Goal: Task Accomplishment & Management: Contribute content

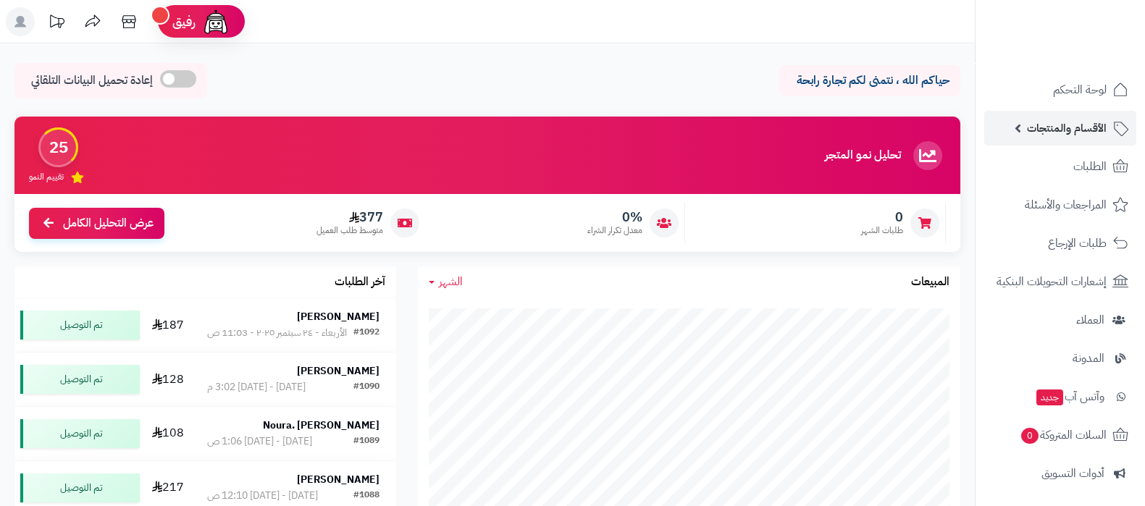
click at [1051, 145] on link "الأقسام والمنتجات" at bounding box center [1060, 128] width 152 height 35
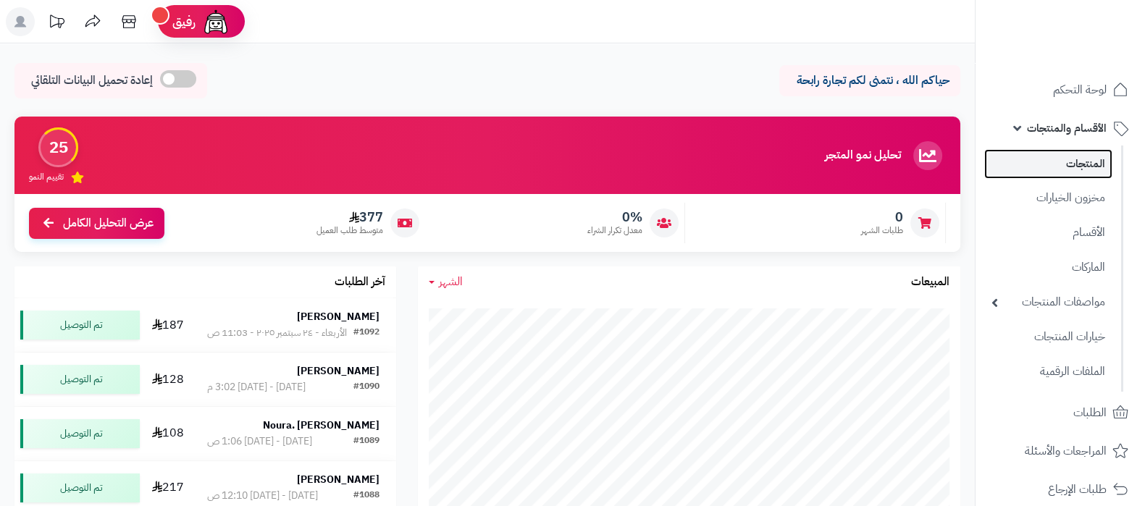
click at [1060, 169] on link "المنتجات" at bounding box center [1048, 164] width 128 height 30
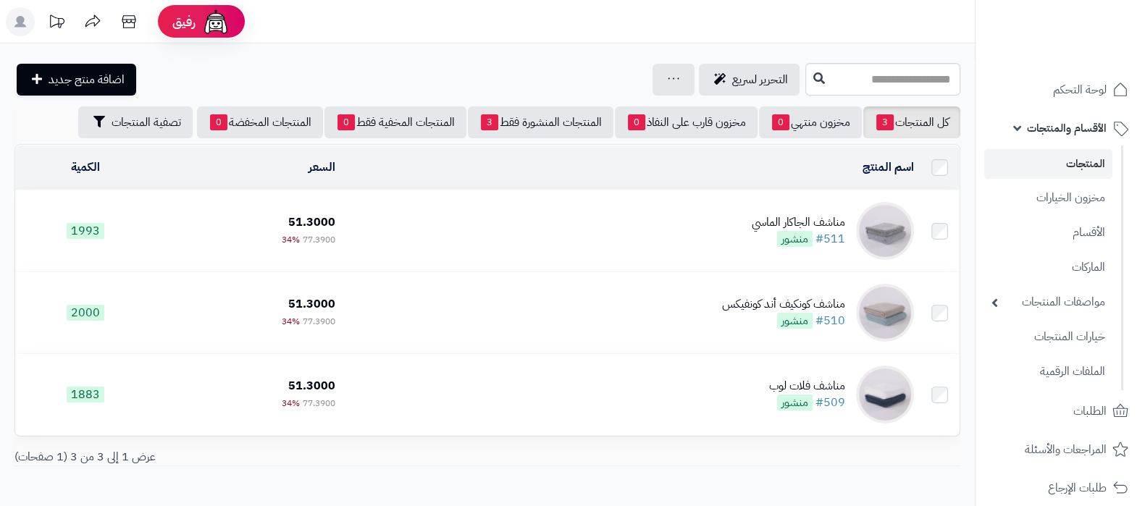
click at [764, 219] on div "مناشف الجاكار الماسي" at bounding box center [798, 222] width 93 height 17
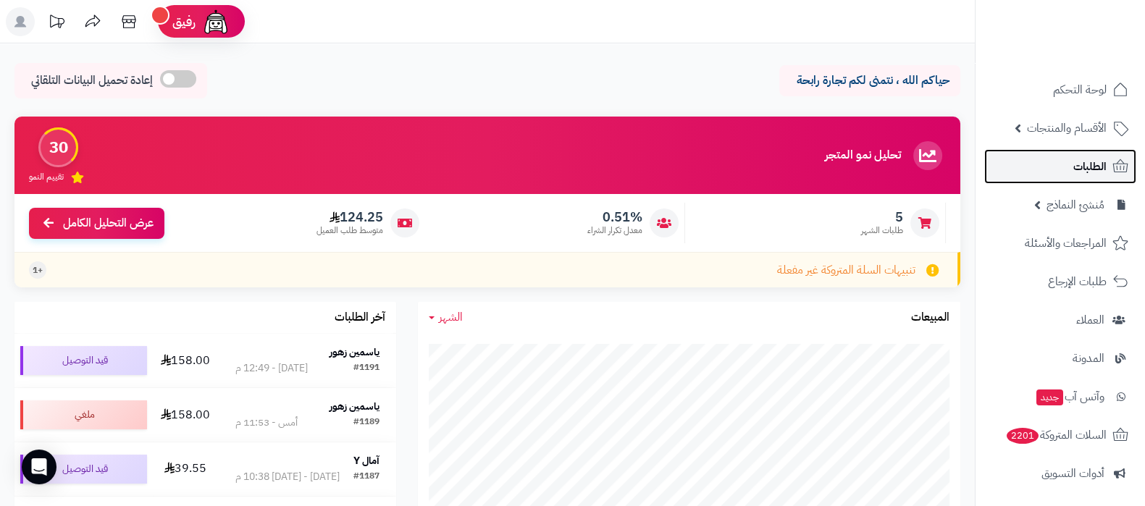
click at [1065, 172] on link "الطلبات" at bounding box center [1060, 166] width 152 height 35
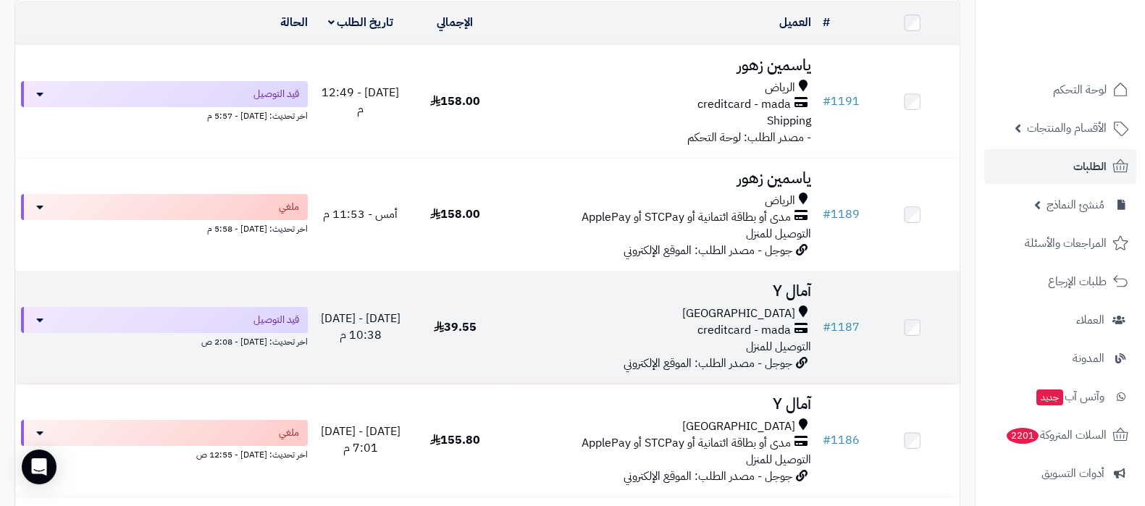
scroll to position [180, 0]
click at [789, 282] on h3 "آمال Y" at bounding box center [659, 289] width 303 height 17
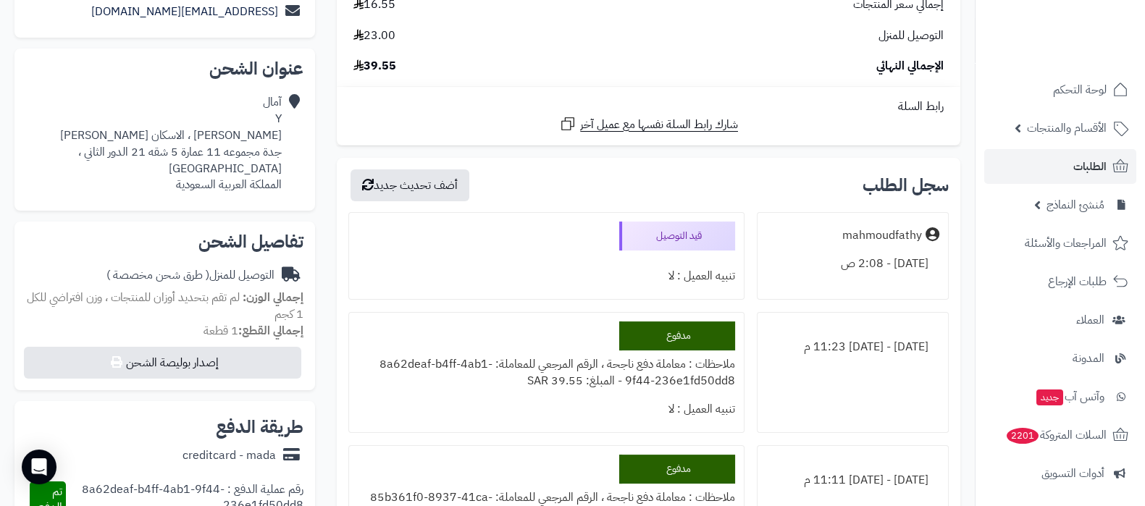
scroll to position [361, 0]
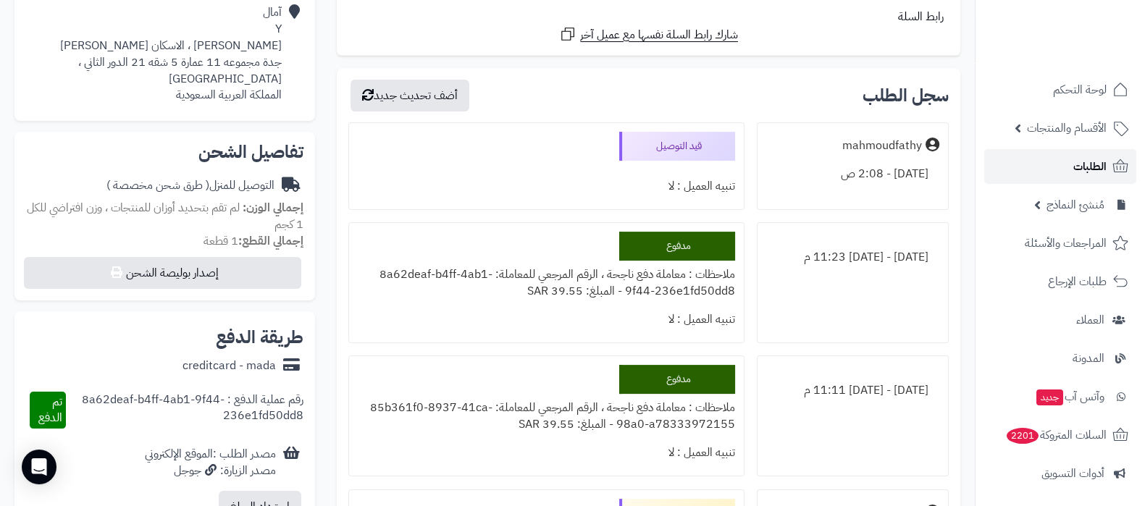
click at [1079, 156] on span "الطلبات" at bounding box center [1089, 166] width 33 height 20
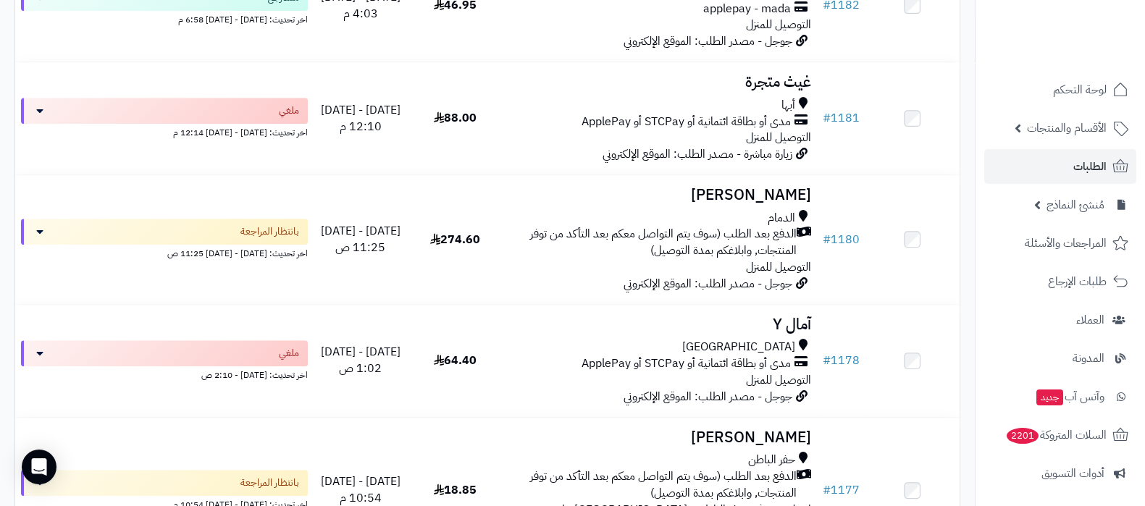
scroll to position [1176, 0]
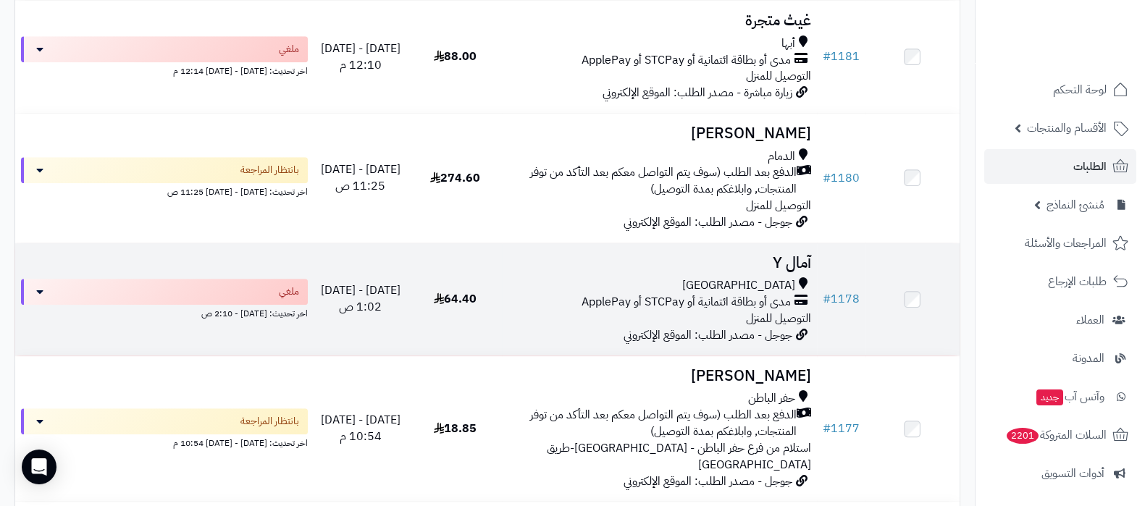
click at [785, 255] on h3 "آمال Y" at bounding box center [659, 263] width 303 height 17
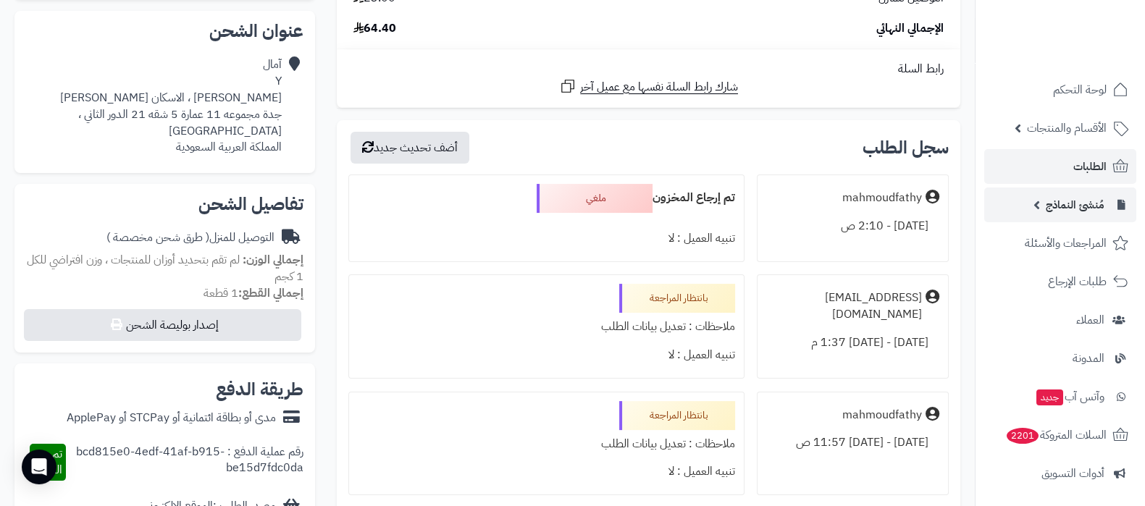
scroll to position [180, 0]
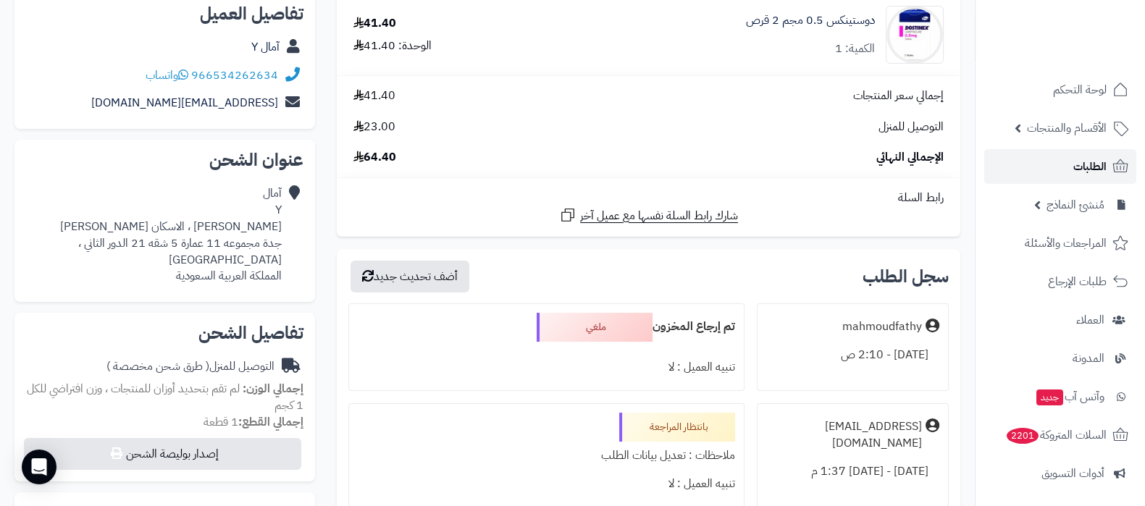
click at [1054, 172] on link "الطلبات" at bounding box center [1060, 166] width 152 height 35
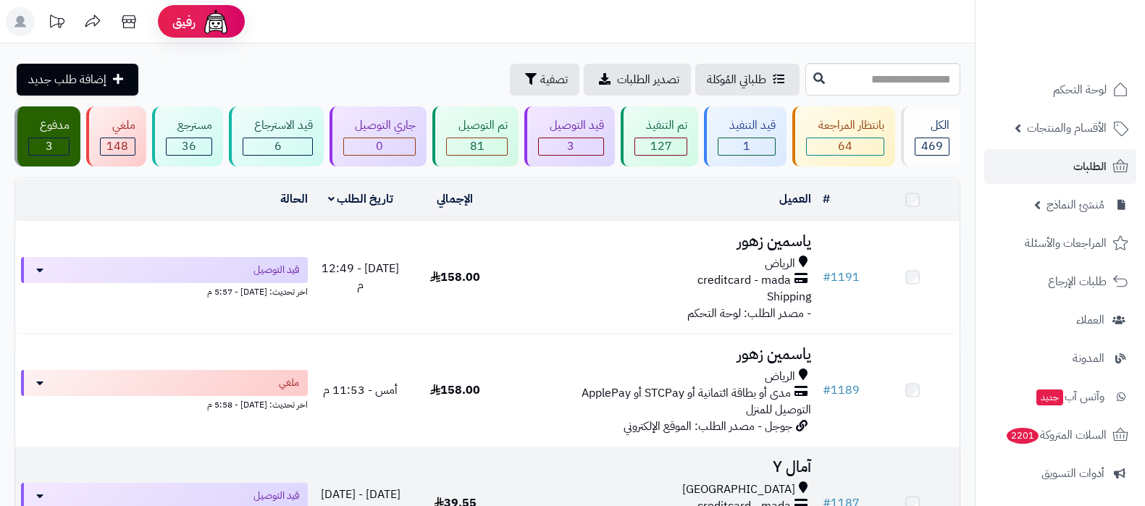
click at [800, 459] on h3 "آمال Y" at bounding box center [659, 467] width 303 height 17
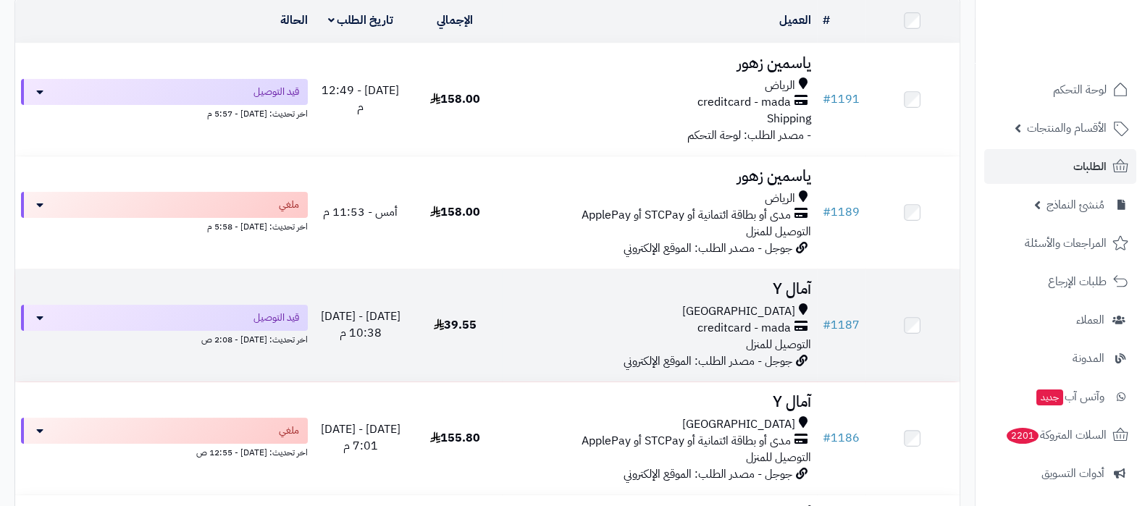
scroll to position [180, 0]
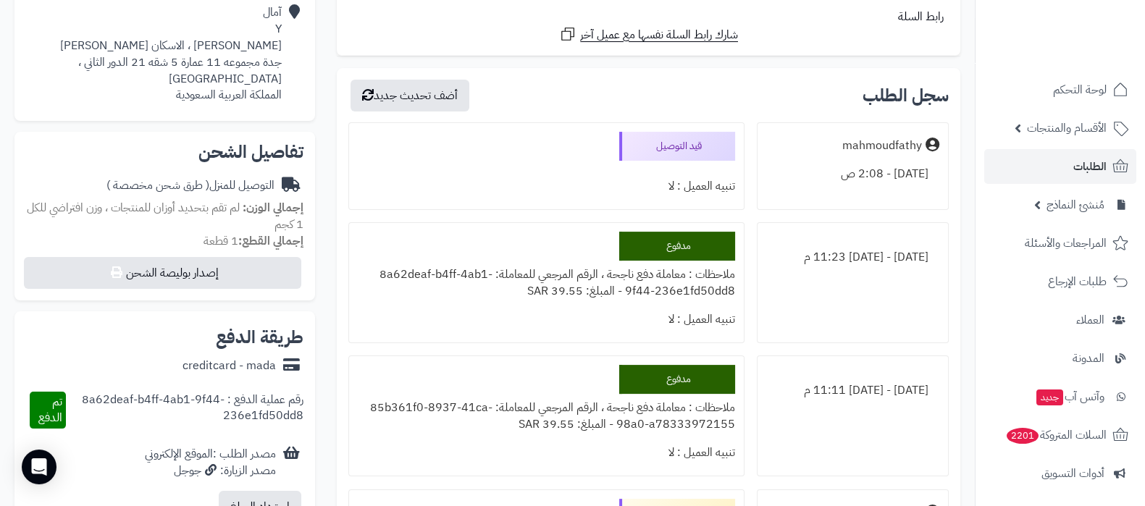
scroll to position [453, 0]
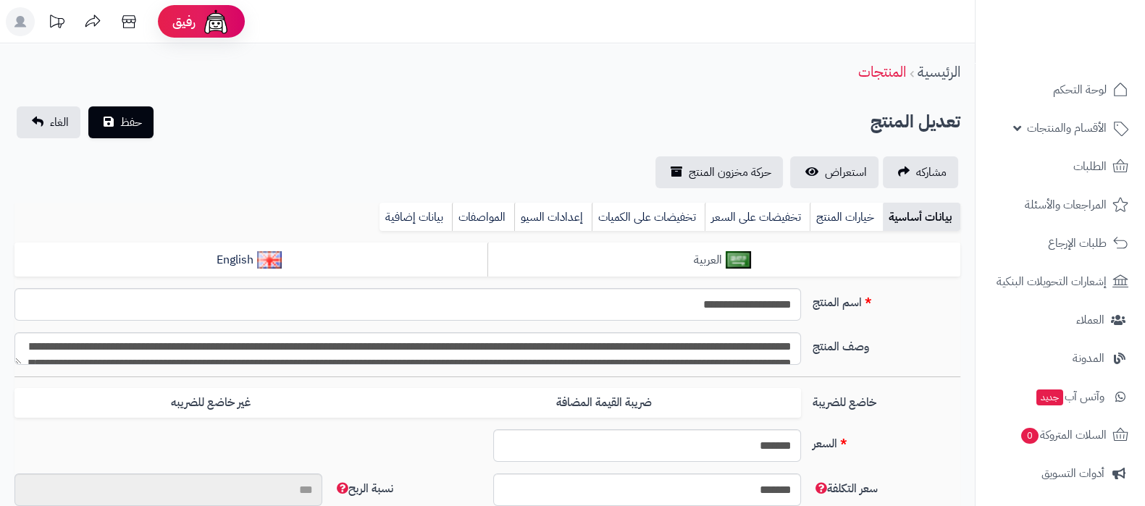
type input "*******"
type input "*********"
type input "*****"
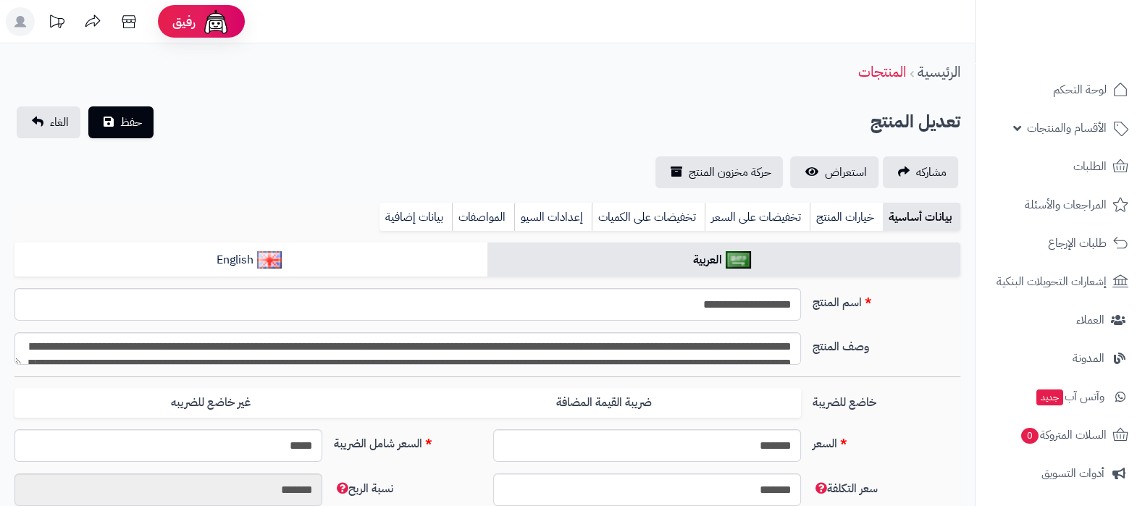
type input "*****"
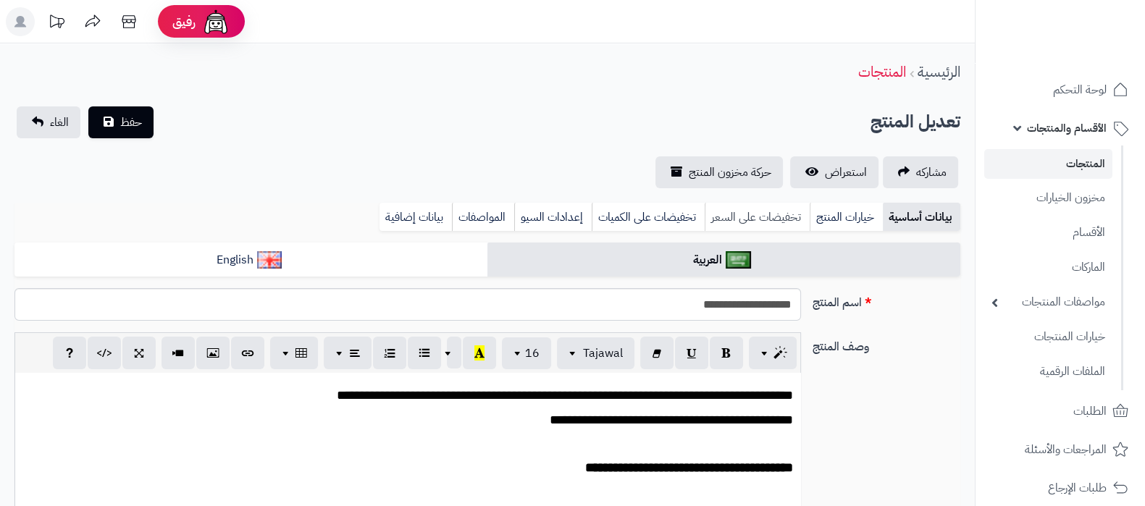
click at [786, 218] on link "تخفيضات على السعر" at bounding box center [757, 217] width 105 height 29
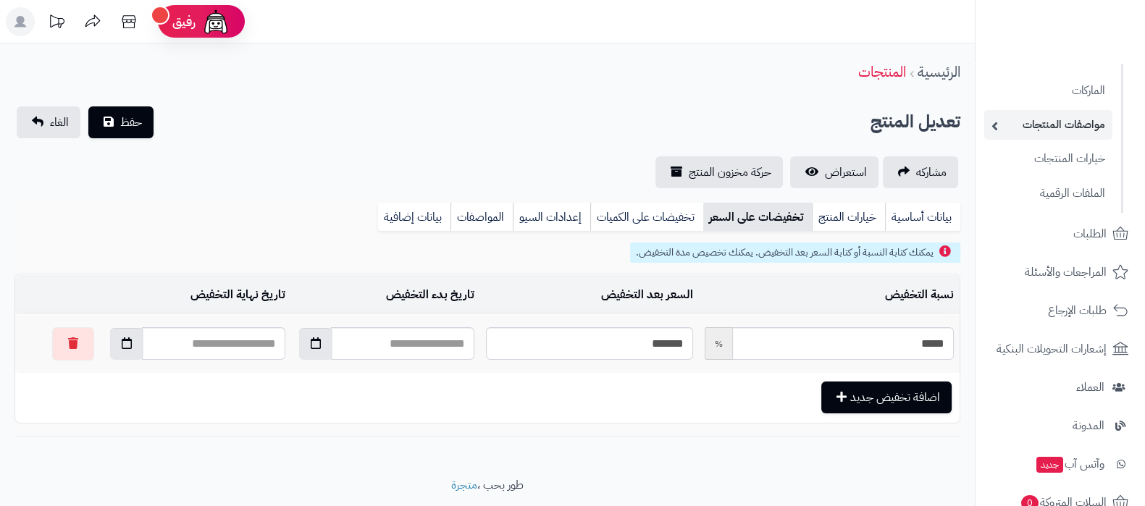
scroll to position [272, 0]
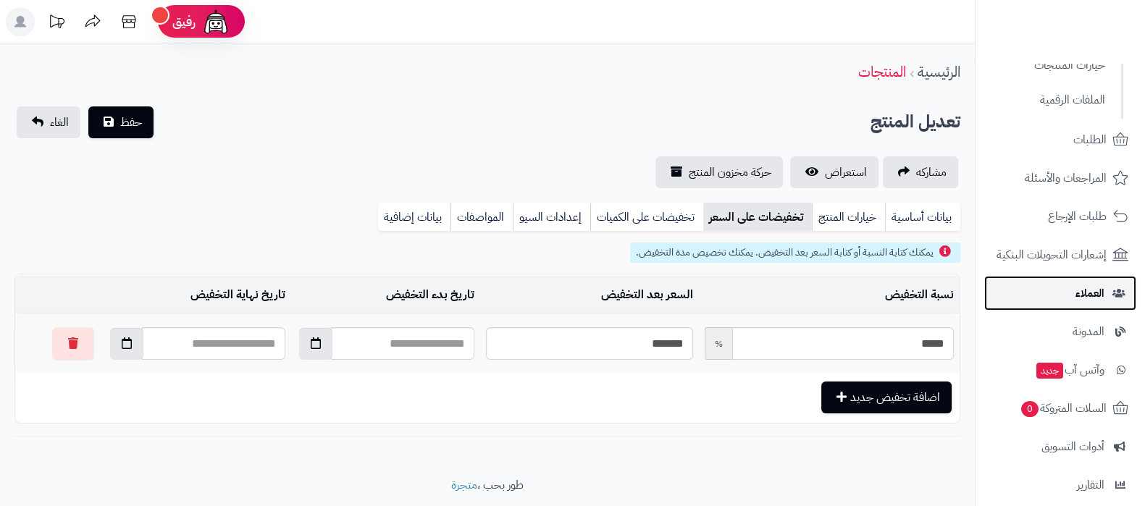
click at [1091, 295] on span "العملاء" at bounding box center [1089, 293] width 29 height 20
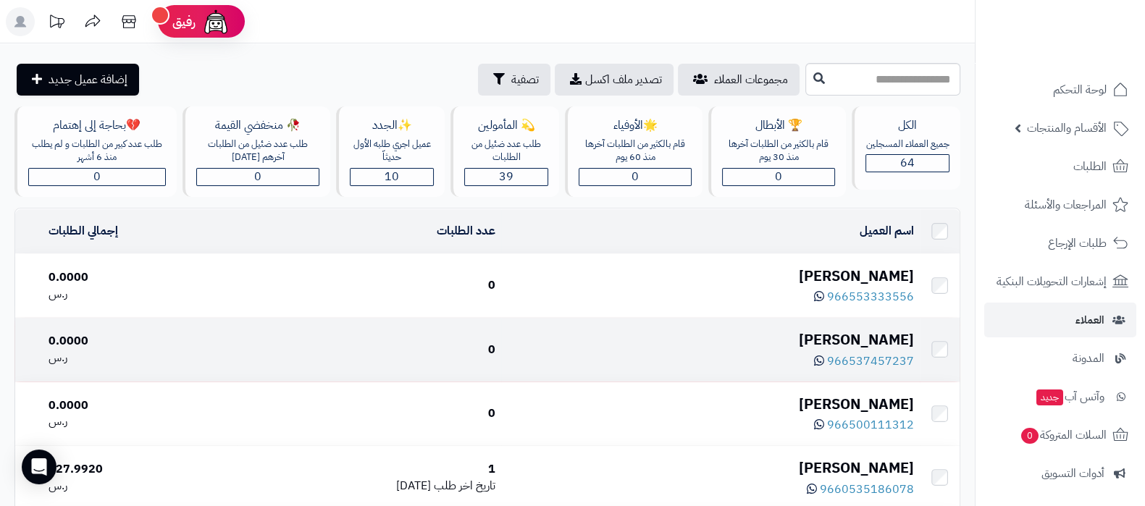
click at [851, 333] on div "فيصل الفيصل" at bounding box center [710, 340] width 407 height 21
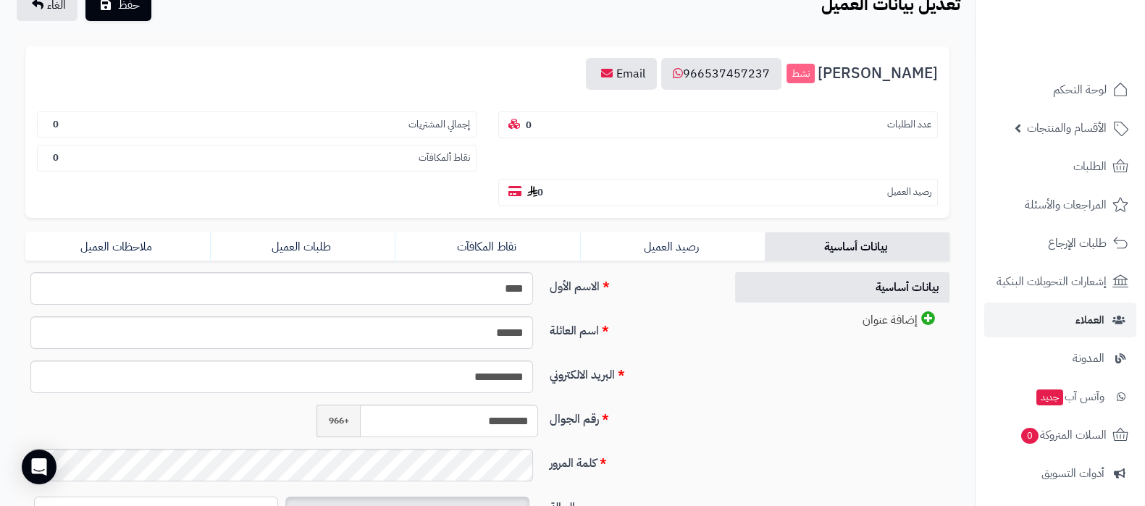
scroll to position [90, 0]
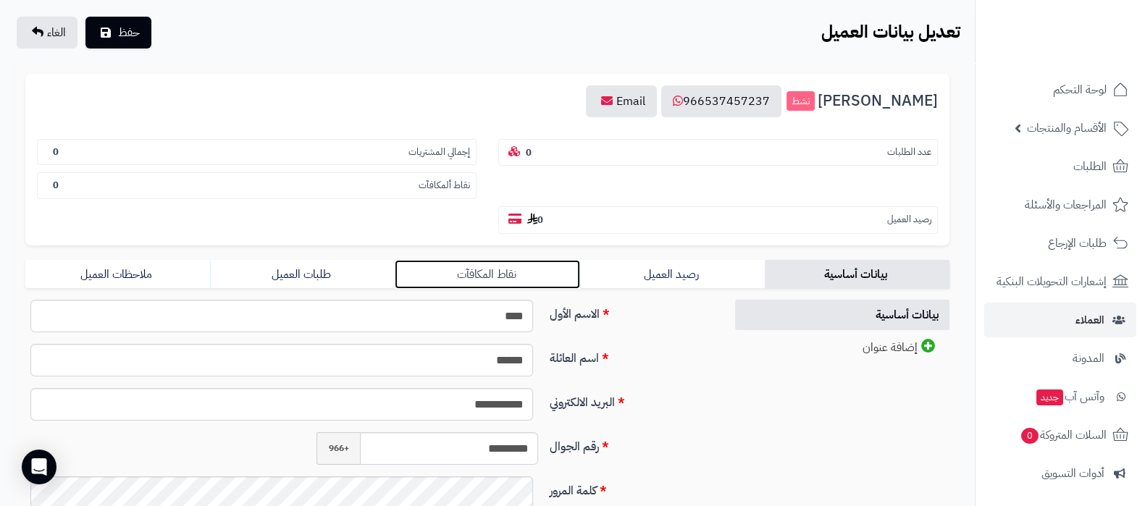
click at [525, 281] on link "نقاط المكافآت" at bounding box center [487, 274] width 185 height 29
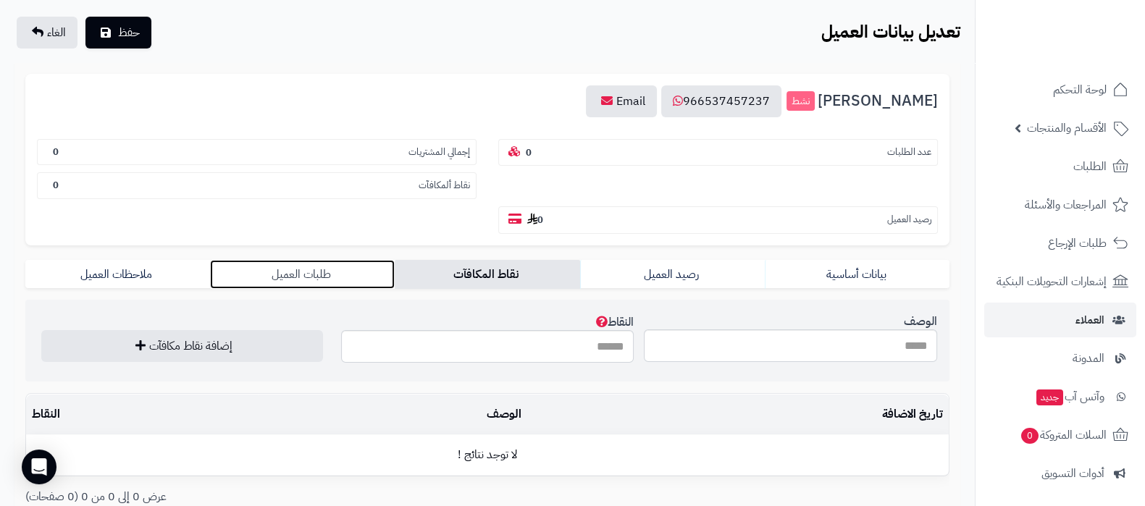
click at [283, 274] on link "طلبات العميل" at bounding box center [302, 274] width 185 height 29
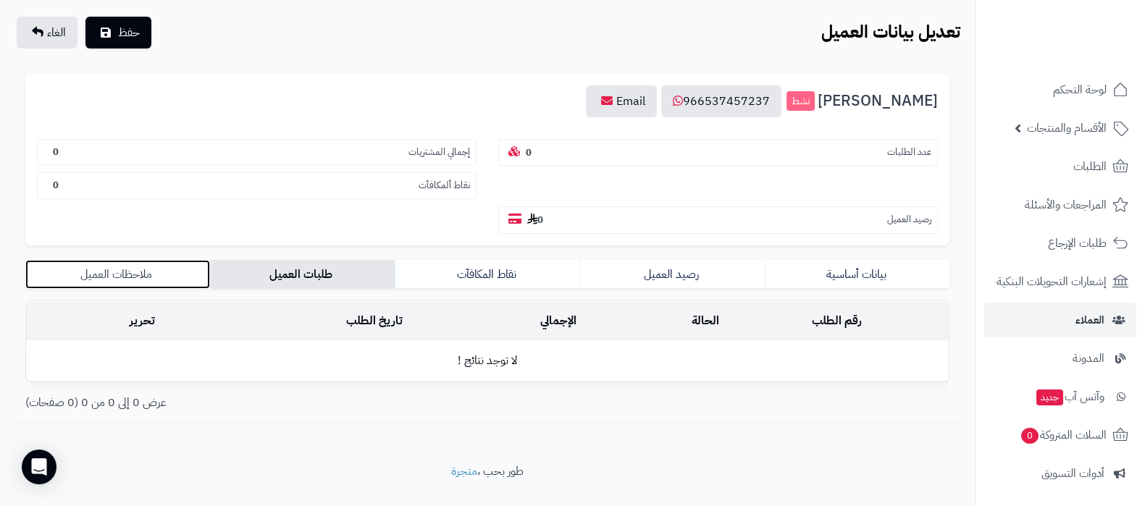
click at [159, 262] on link "ملاحظات العميل" at bounding box center [117, 274] width 185 height 29
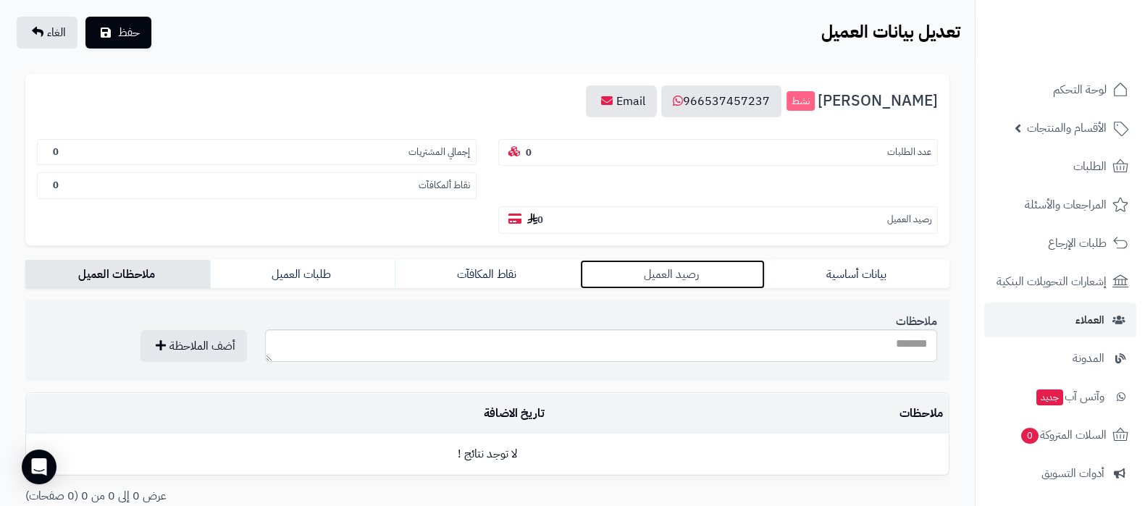
click at [681, 267] on link "رصيد العميل" at bounding box center [672, 274] width 185 height 29
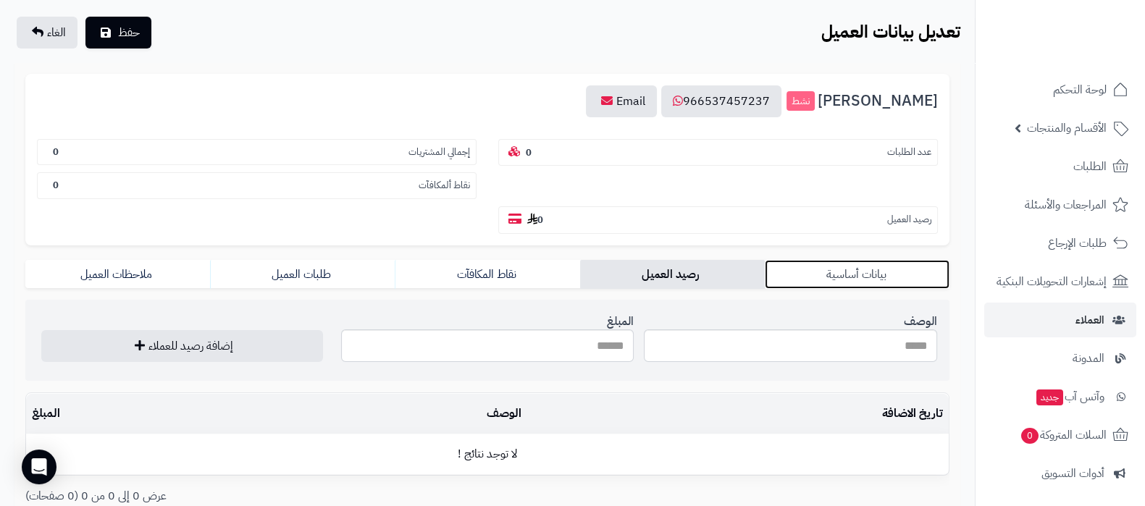
click at [894, 268] on link "بيانات أساسية" at bounding box center [857, 274] width 185 height 29
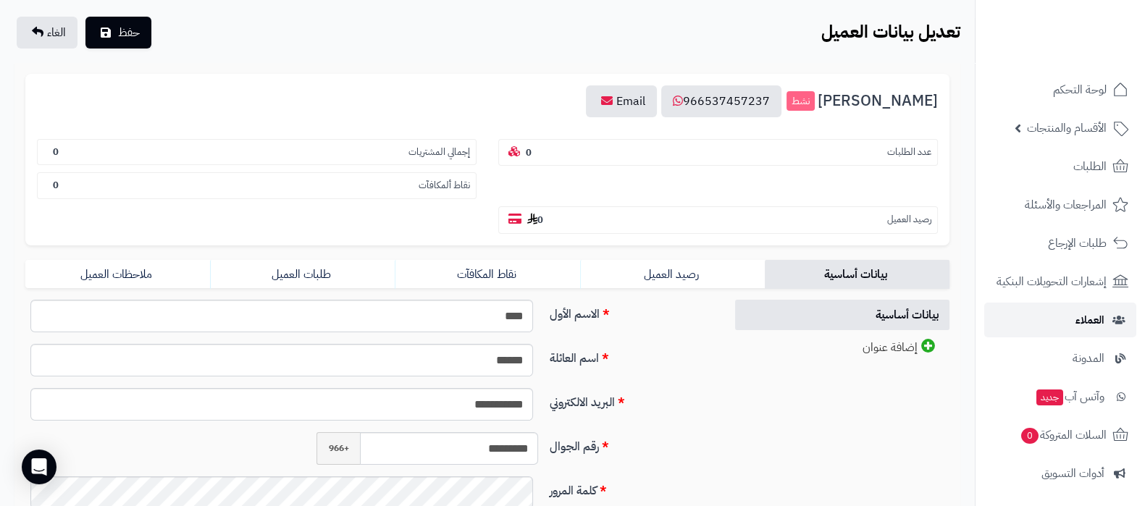
click at [1057, 309] on link "العملاء" at bounding box center [1060, 320] width 152 height 35
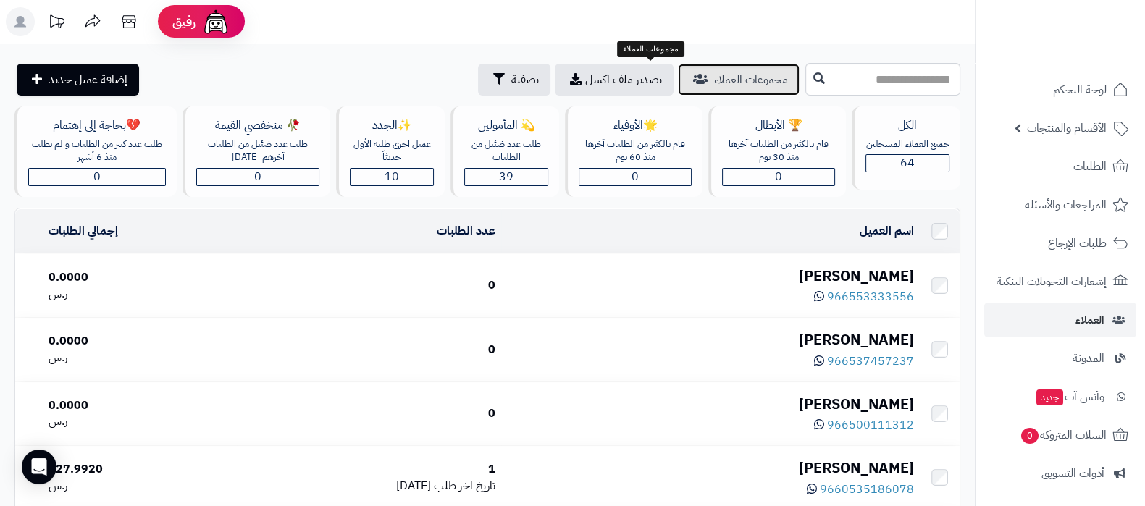
click at [714, 82] on span "مجموعات العملاء" at bounding box center [751, 79] width 74 height 17
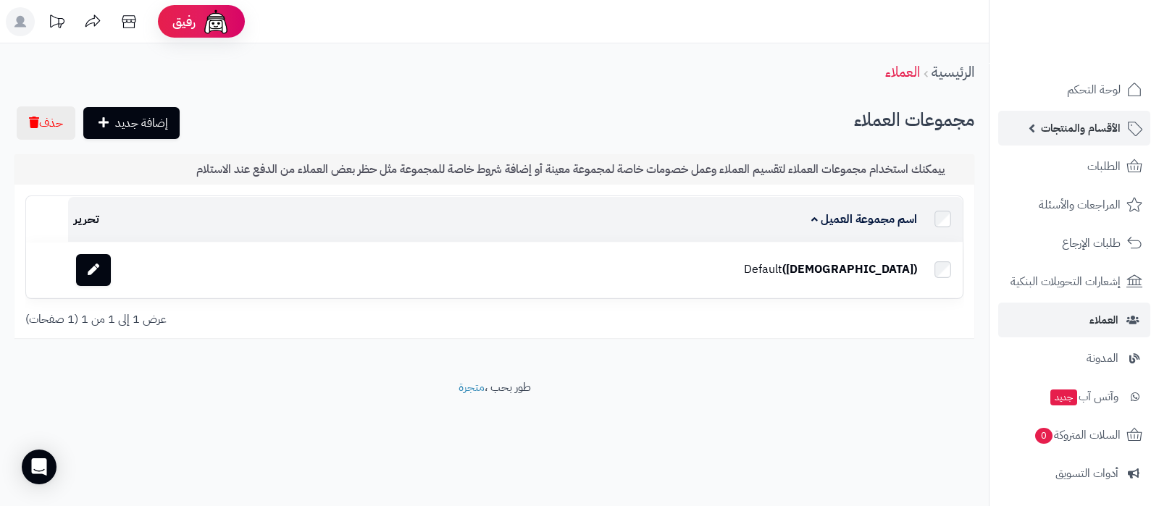
click at [1068, 123] on span "الأقسام والمنتجات" at bounding box center [1081, 128] width 80 height 20
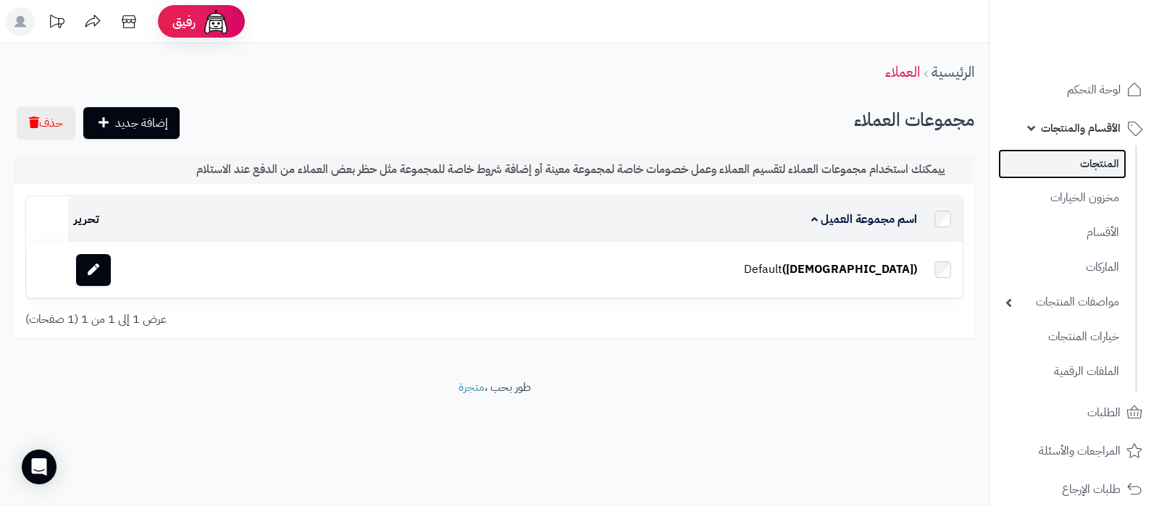
click at [1075, 167] on link "المنتجات" at bounding box center [1062, 164] width 128 height 30
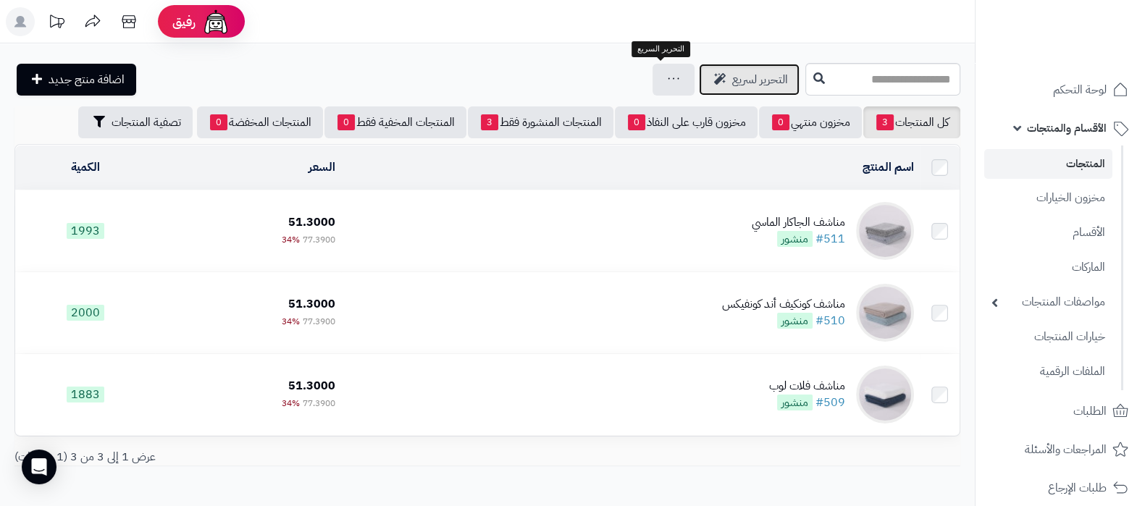
click at [732, 77] on span "التحرير لسريع" at bounding box center [760, 79] width 56 height 17
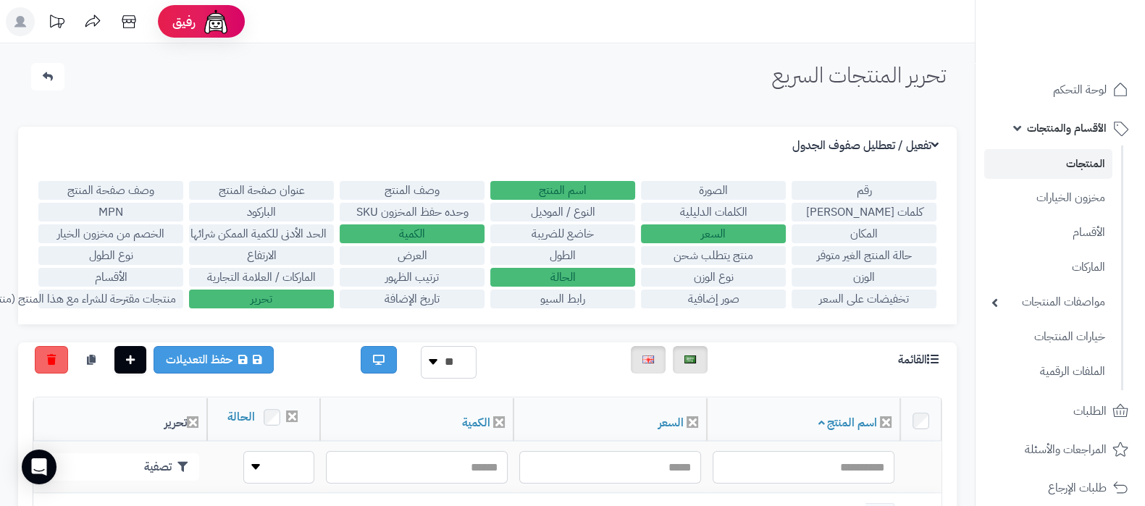
click at [864, 304] on label "تخفيضات على السعر" at bounding box center [864, 299] width 145 height 19
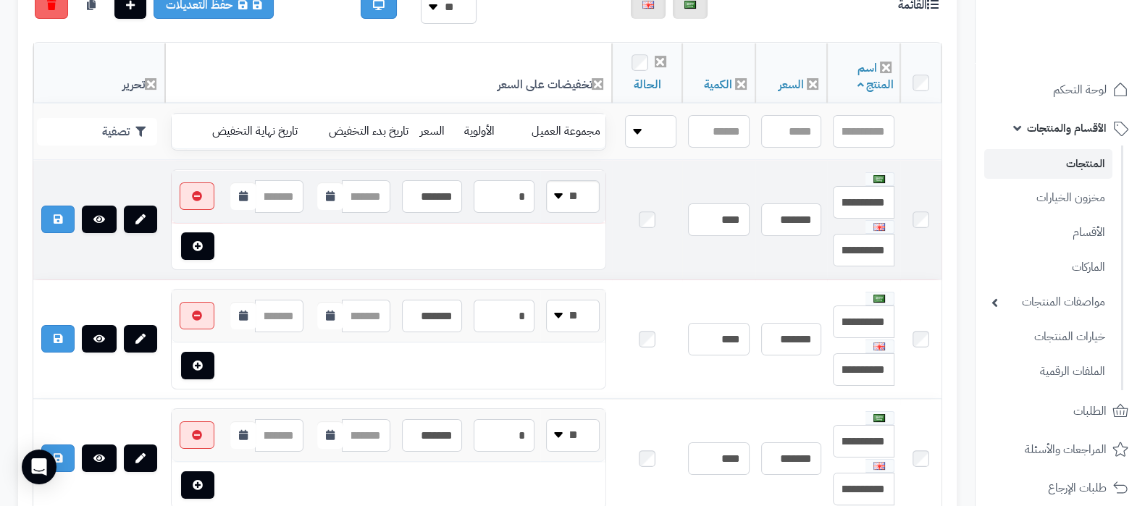
scroll to position [329, 0]
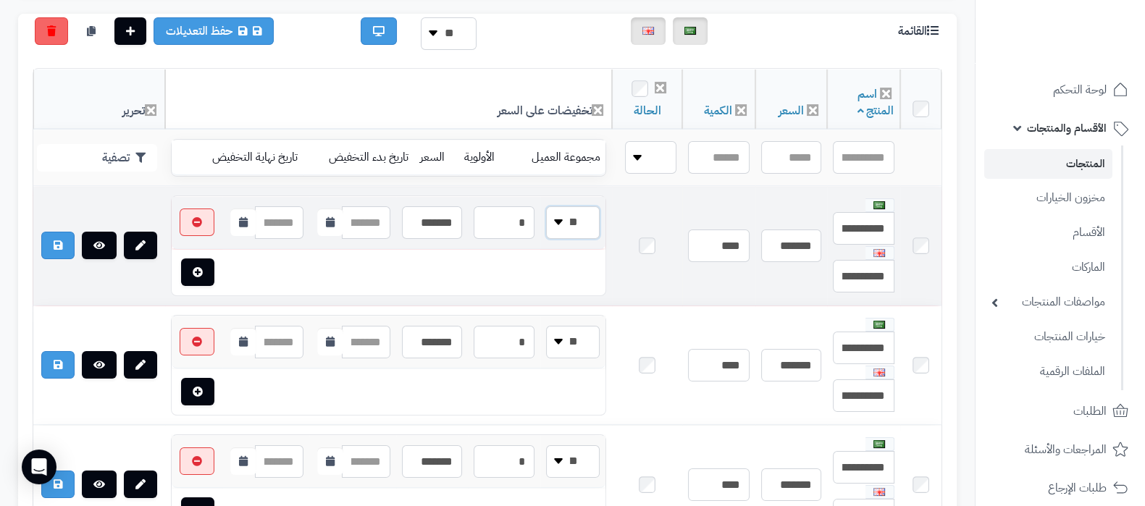
click at [569, 211] on select "*******" at bounding box center [573, 222] width 54 height 33
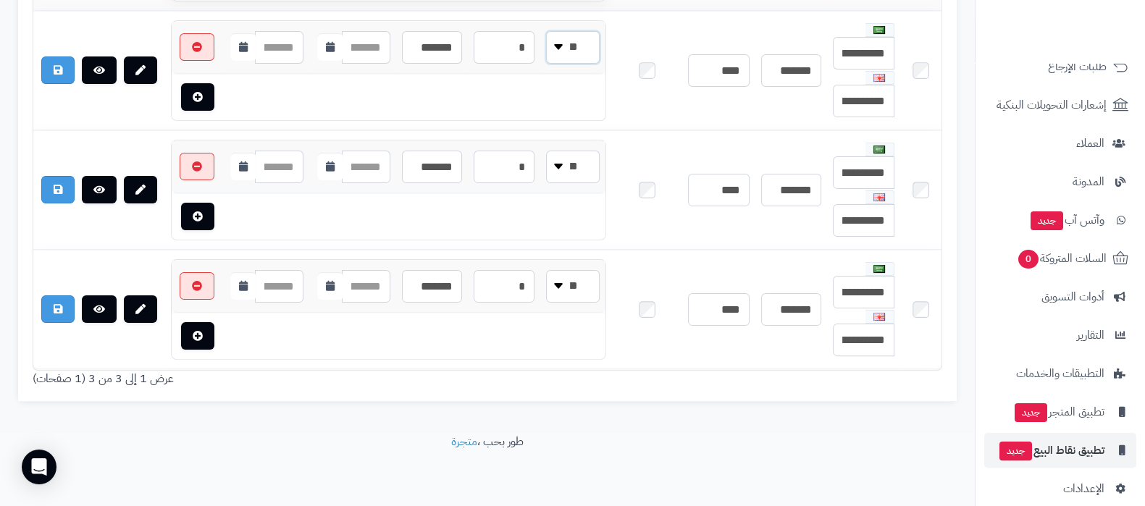
scroll to position [440, 0]
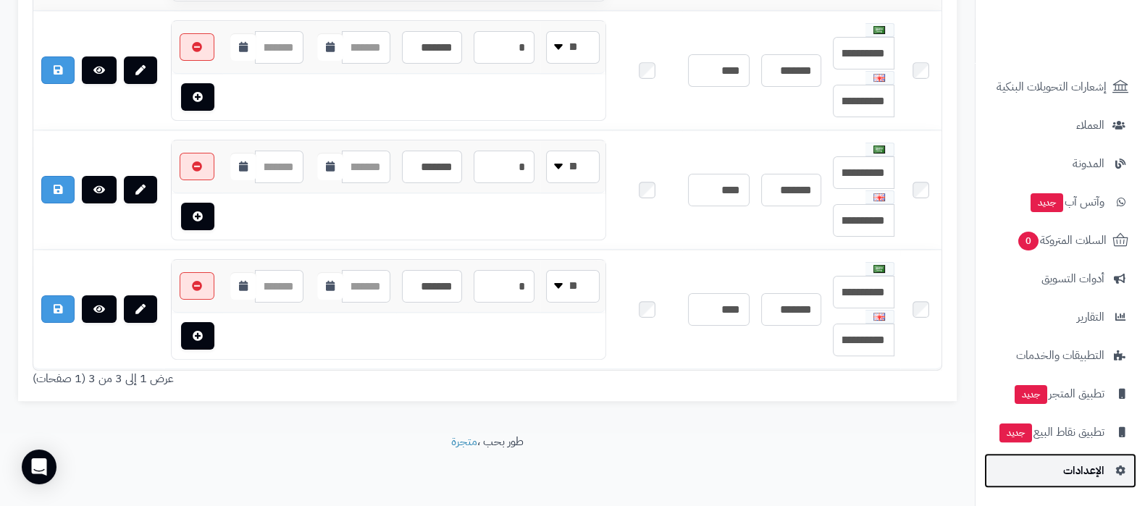
click at [1086, 481] on span "الإعدادات" at bounding box center [1083, 471] width 41 height 20
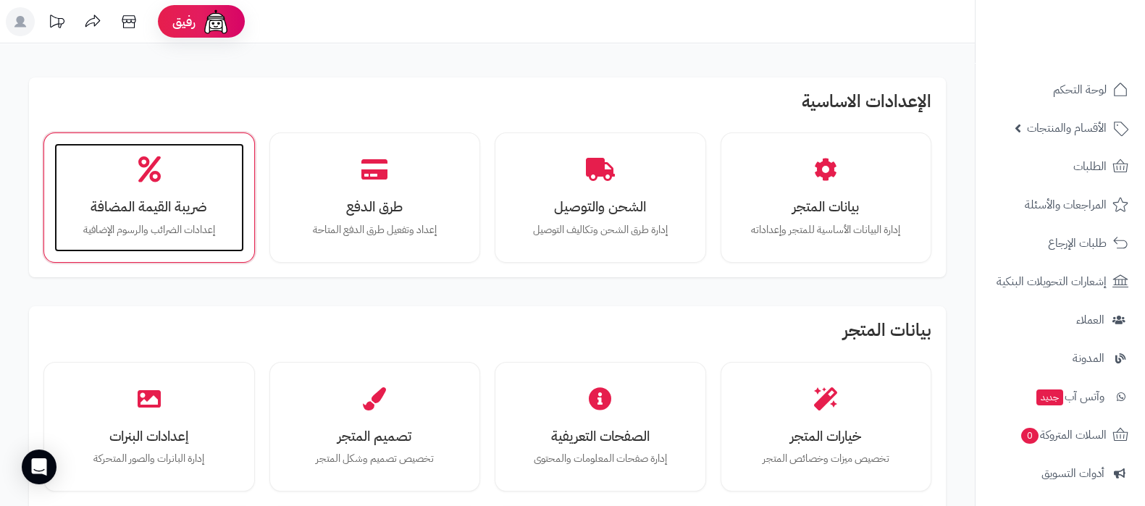
click at [127, 174] on div "ضريبة القيمة المضافة إعدادات الضرائب والرسوم الإضافية" at bounding box center [149, 197] width 190 height 109
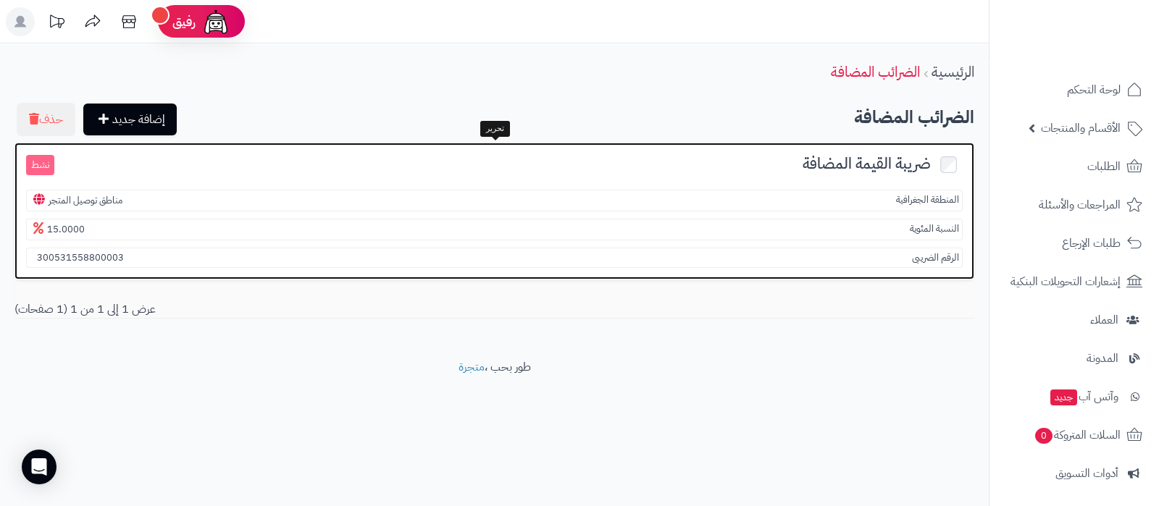
click at [835, 167] on span "ضريبة القيمة المضافة" at bounding box center [866, 163] width 128 height 23
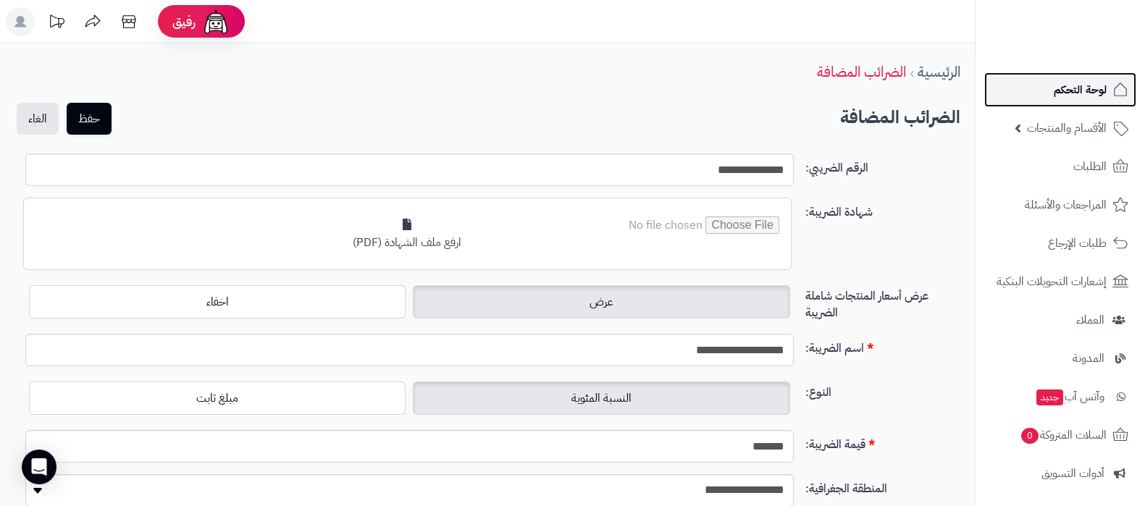
click at [1066, 93] on span "لوحة التحكم" at bounding box center [1080, 90] width 53 height 20
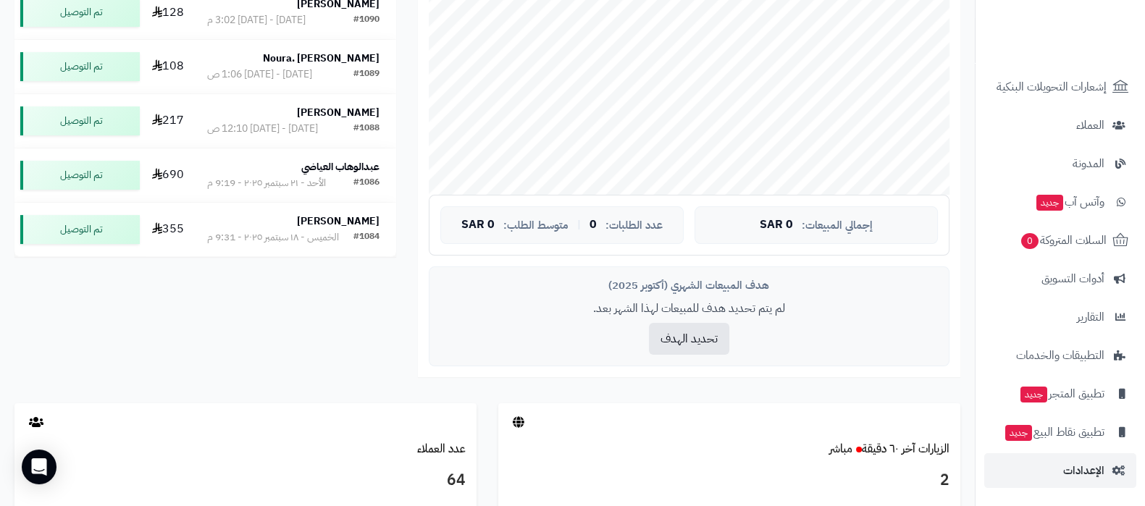
scroll to position [453, 0]
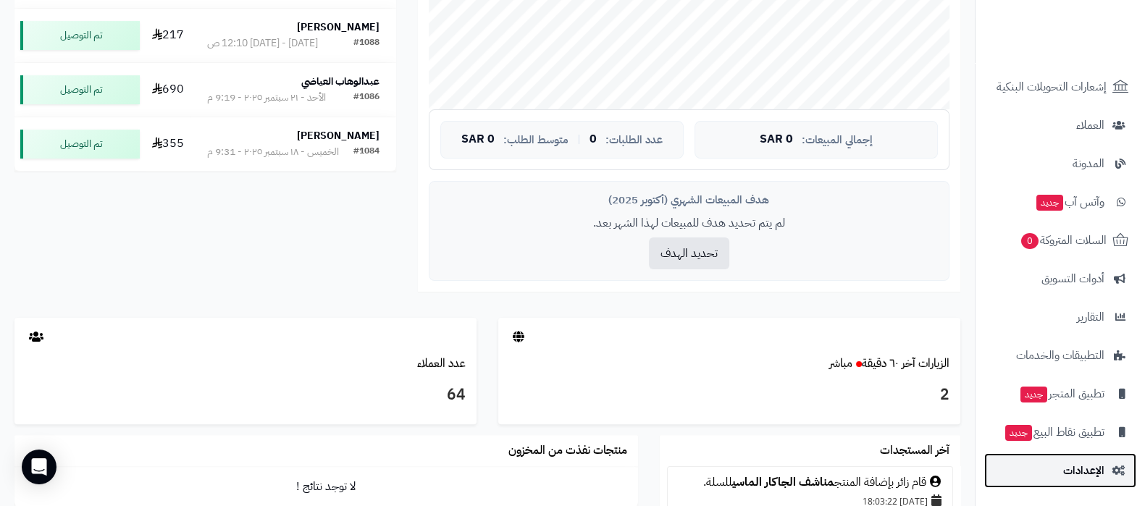
click at [1072, 476] on span "الإعدادات" at bounding box center [1083, 471] width 41 height 20
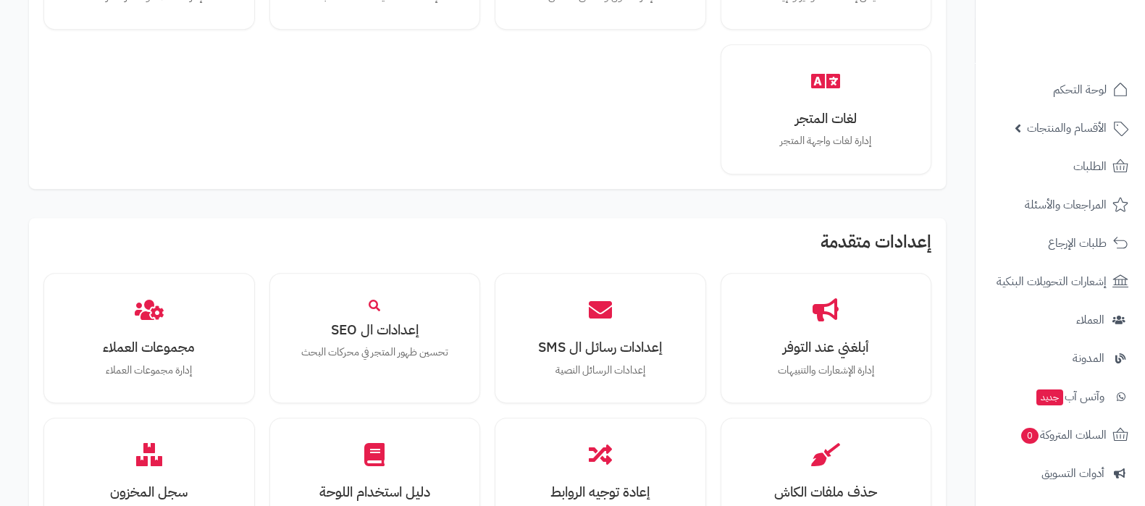
scroll to position [1339, 0]
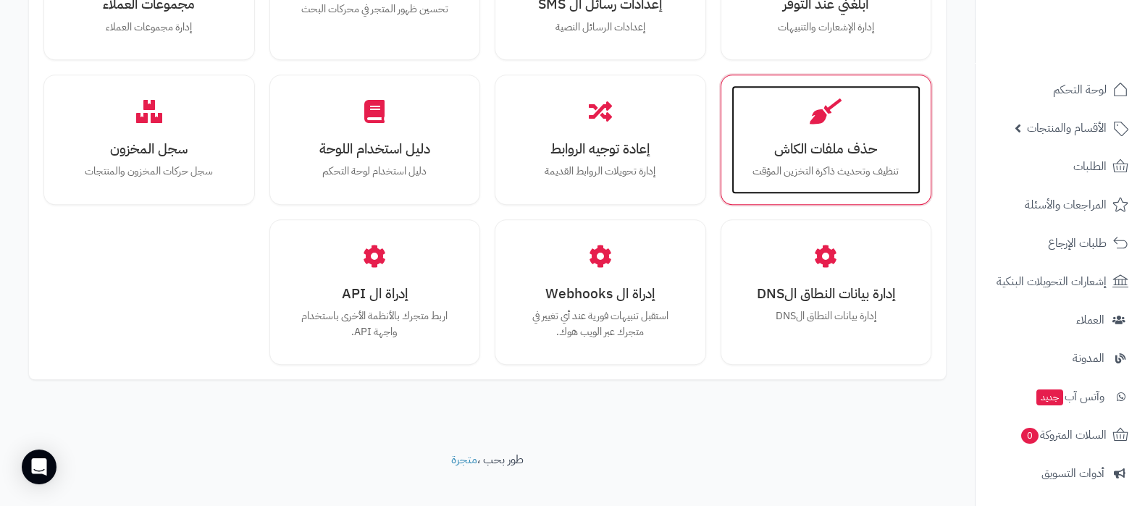
click at [829, 141] on h3 "حذف ملفات الكاش" at bounding box center [826, 148] width 161 height 15
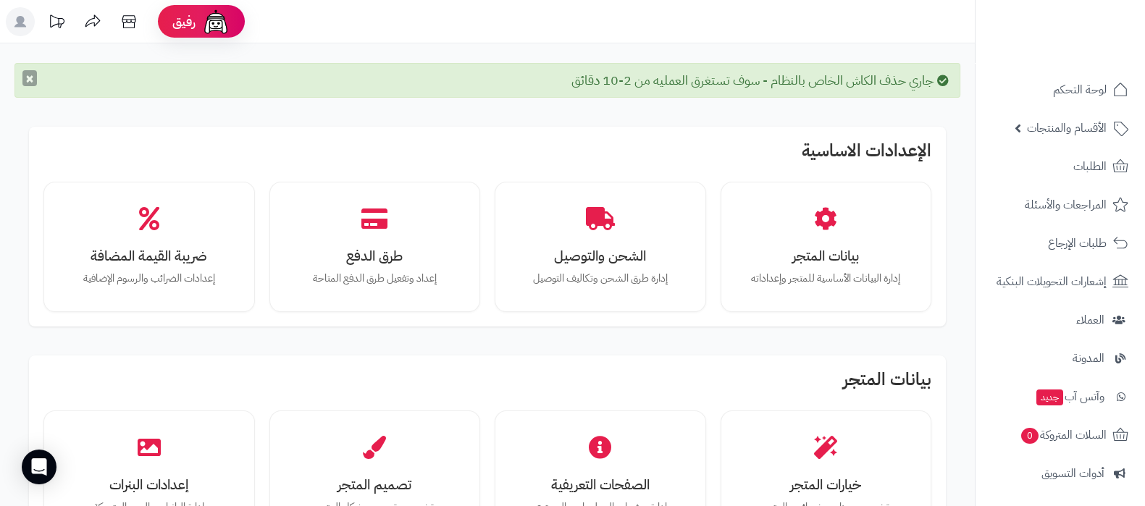
click at [30, 76] on button "×" at bounding box center [29, 78] width 14 height 16
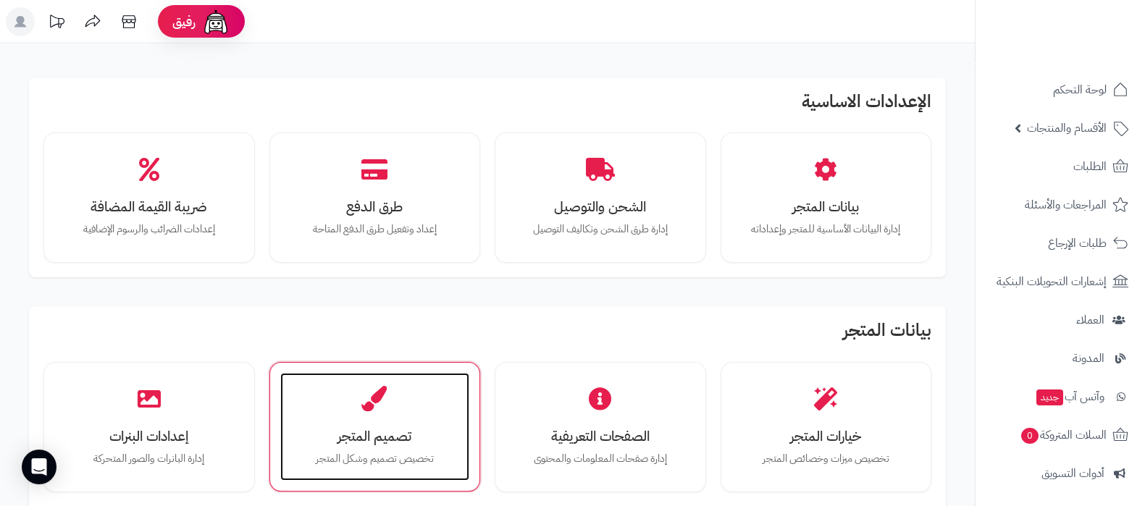
click at [402, 431] on h3 "تصميم المتجر" at bounding box center [375, 436] width 161 height 15
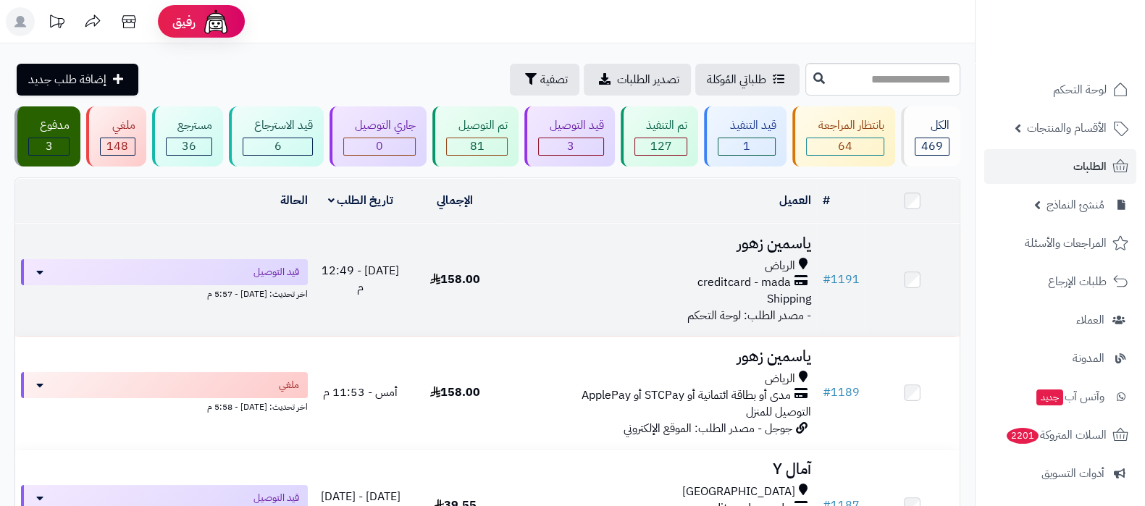
scroll to position [180, 0]
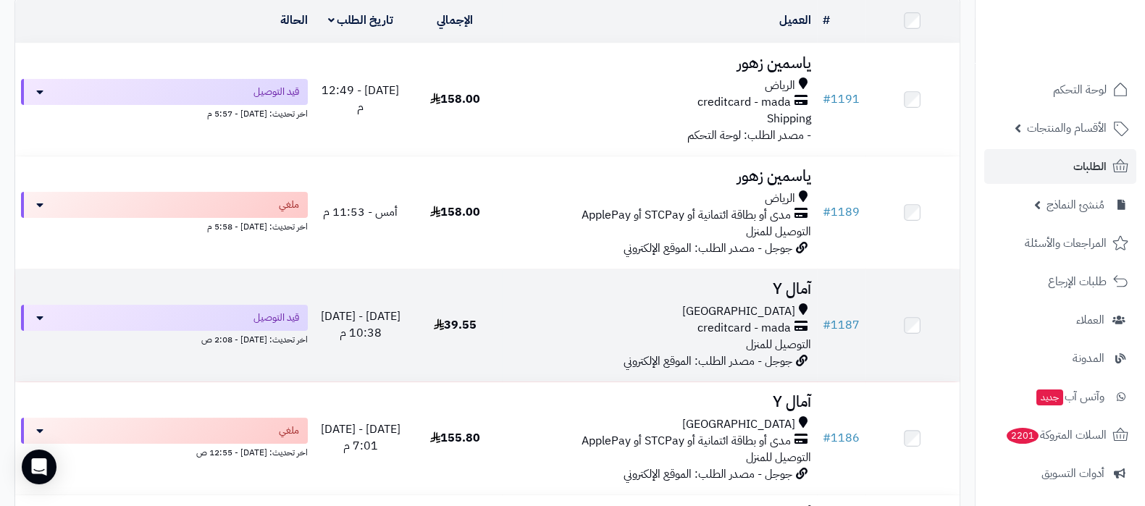
click at [788, 288] on h3 "آمال Y" at bounding box center [659, 289] width 303 height 17
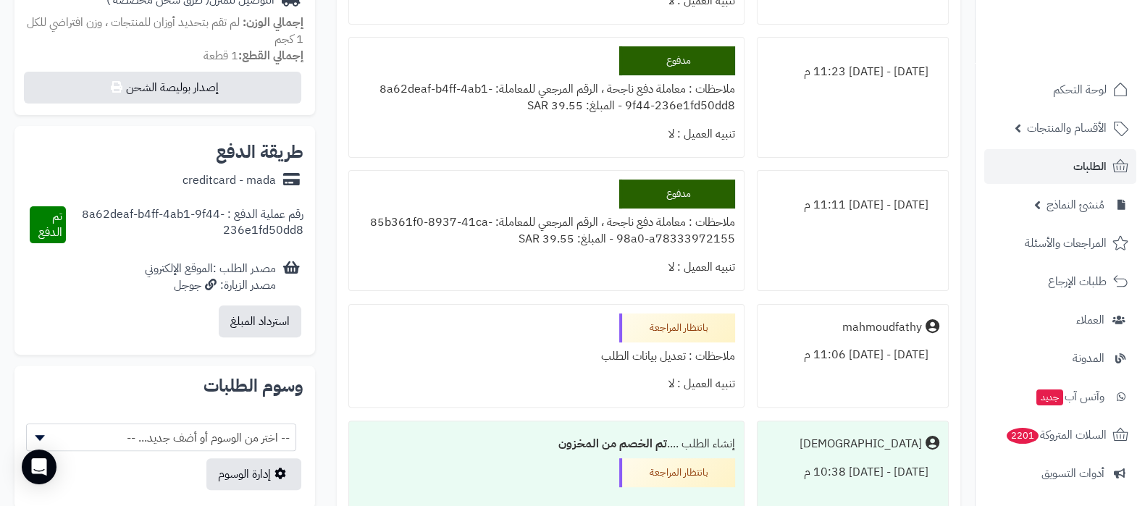
scroll to position [456, 0]
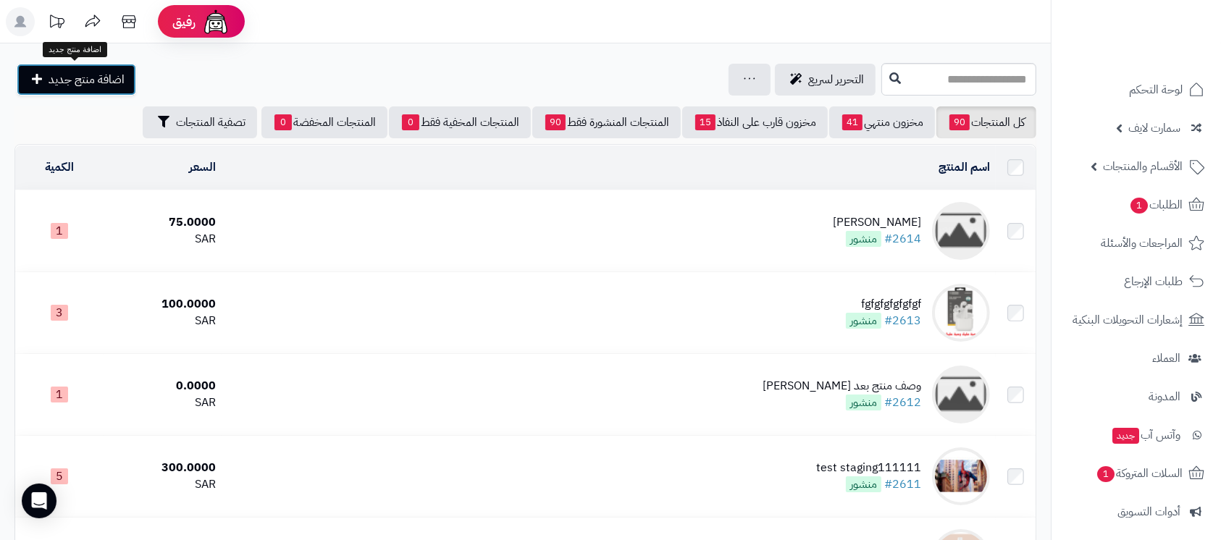
click at [80, 72] on span "اضافة منتج جديد" at bounding box center [87, 79] width 76 height 17
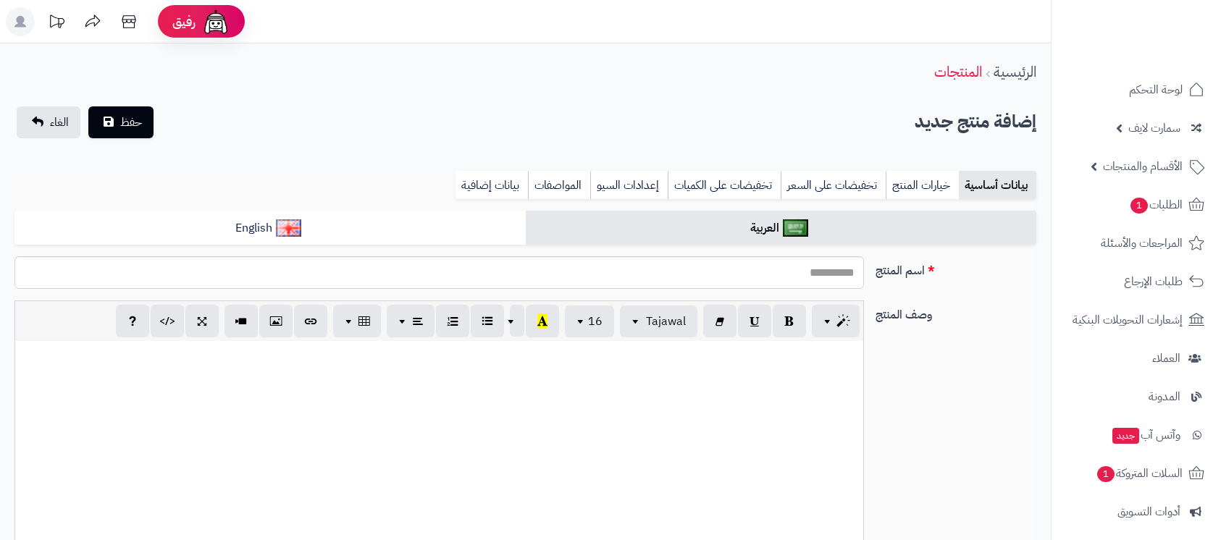
select select
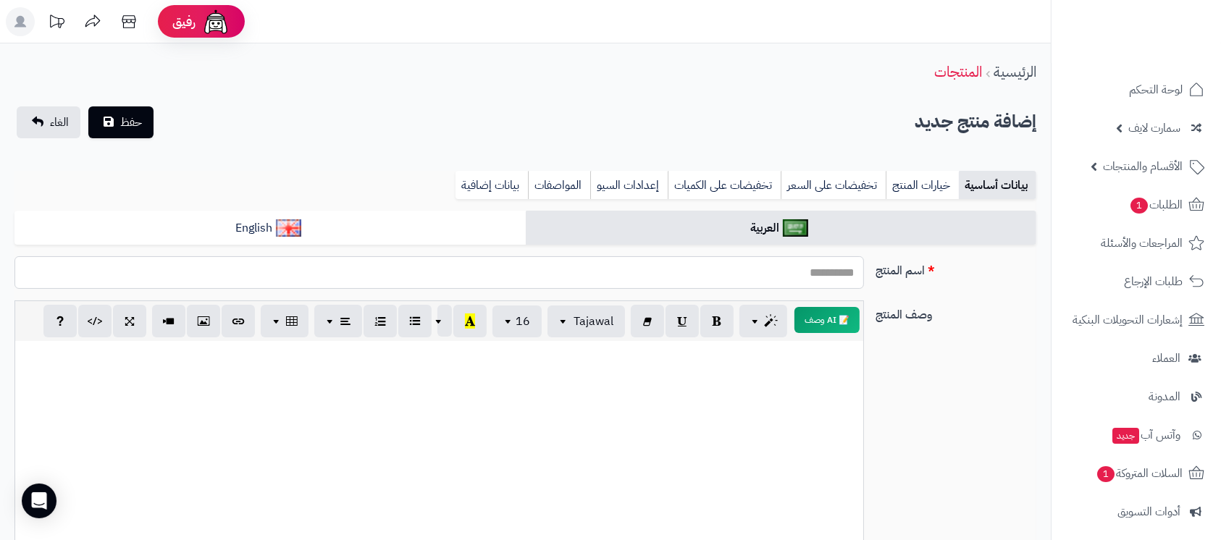
click at [808, 285] on input "اسم المنتج" at bounding box center [439, 272] width 850 height 33
type input "*******"
click at [784, 379] on div at bounding box center [439, 449] width 848 height 217
click at [133, 121] on span "حفظ" at bounding box center [131, 121] width 22 height 17
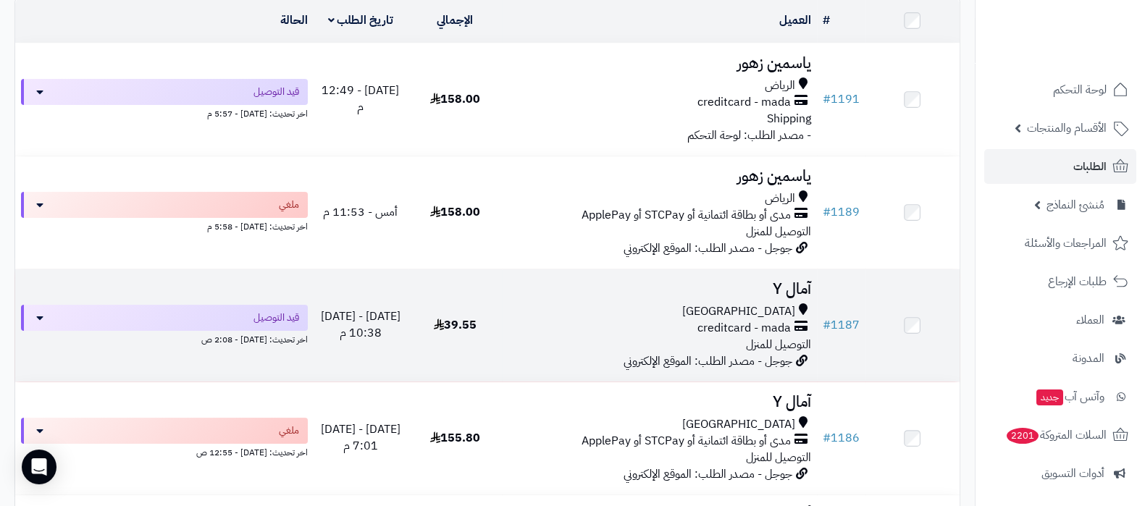
scroll to position [180, 0]
click at [776, 288] on h3 "آمال Y" at bounding box center [659, 289] width 303 height 17
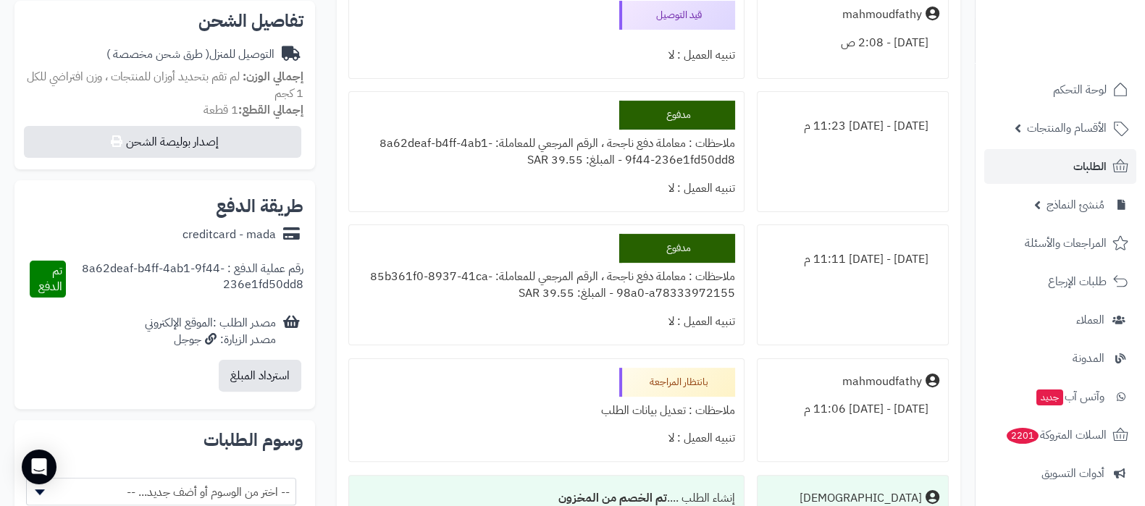
scroll to position [453, 0]
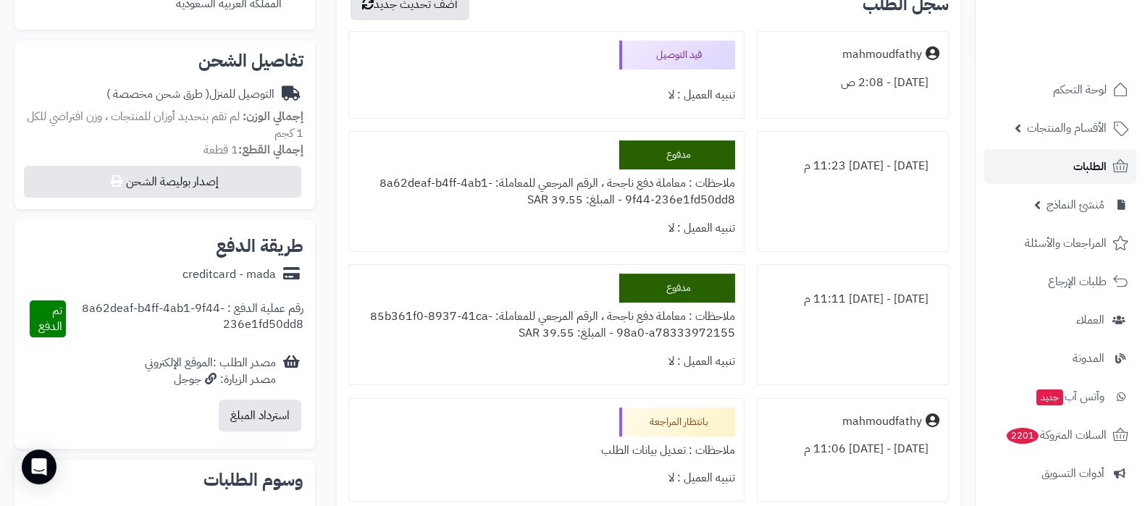
click at [1100, 161] on span "الطلبات" at bounding box center [1089, 166] width 33 height 20
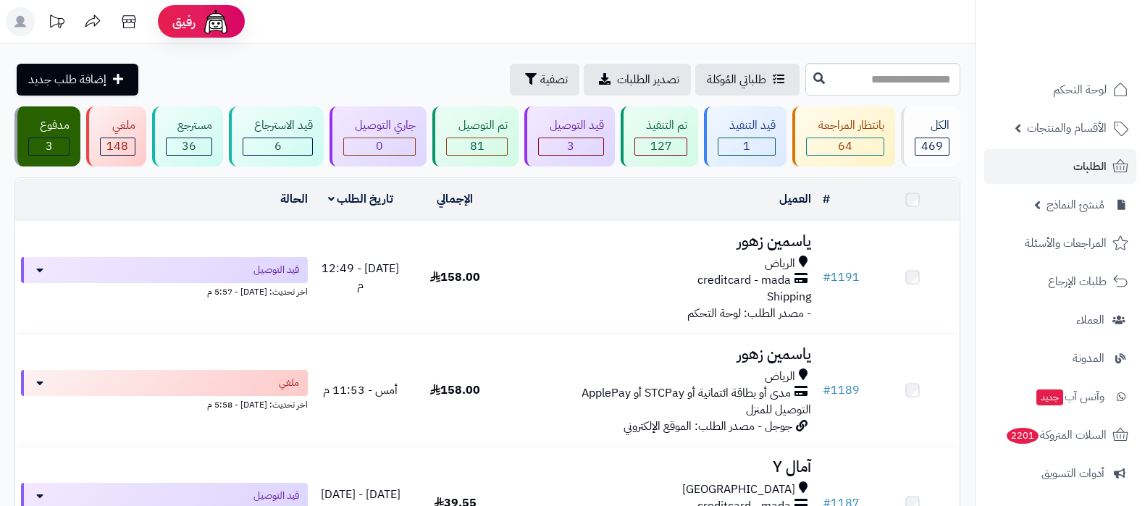
click at [774, 245] on h3 "ياسمين زهور" at bounding box center [659, 241] width 303 height 17
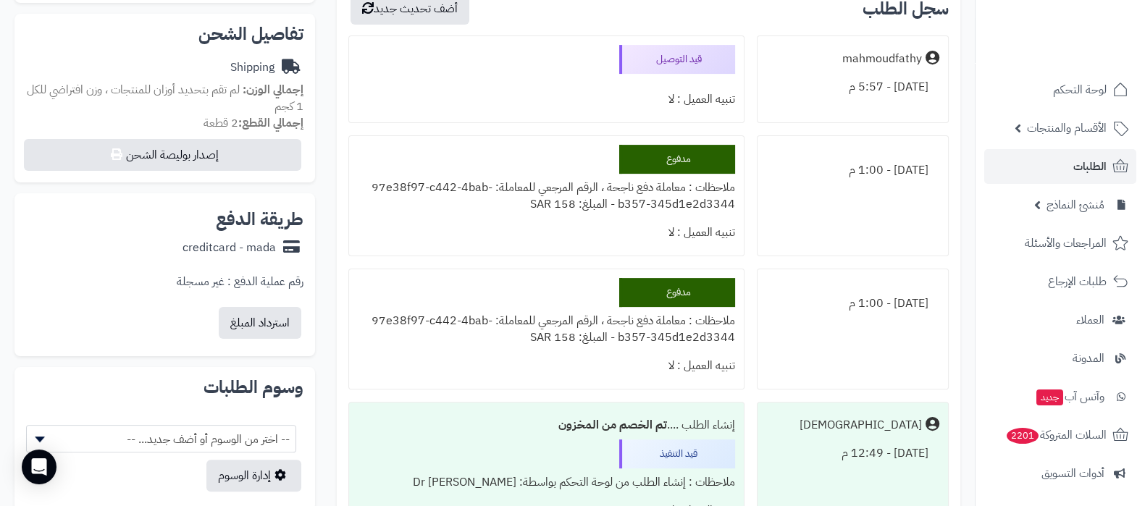
scroll to position [453, 0]
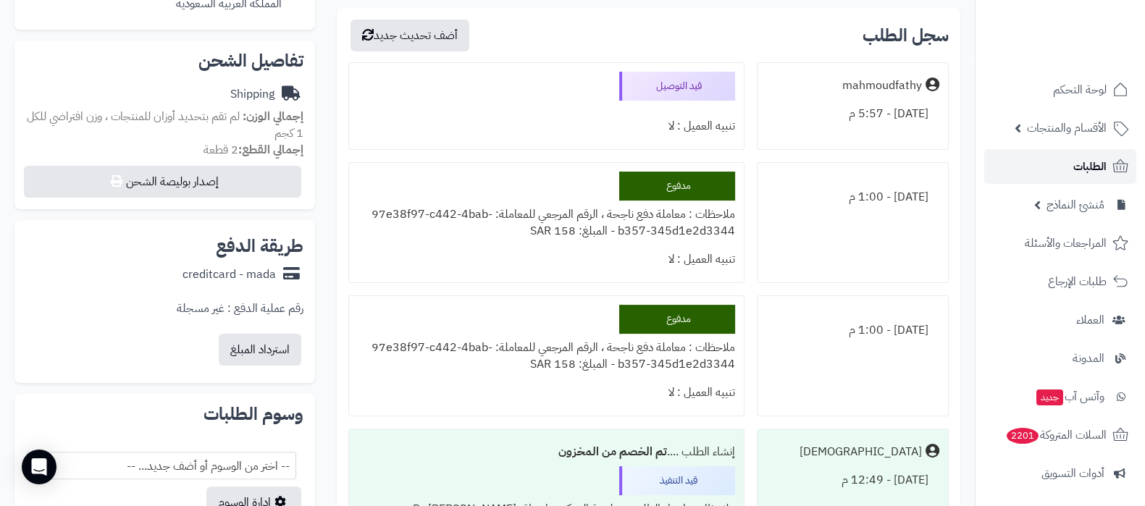
click at [1086, 165] on span "الطلبات" at bounding box center [1089, 166] width 33 height 20
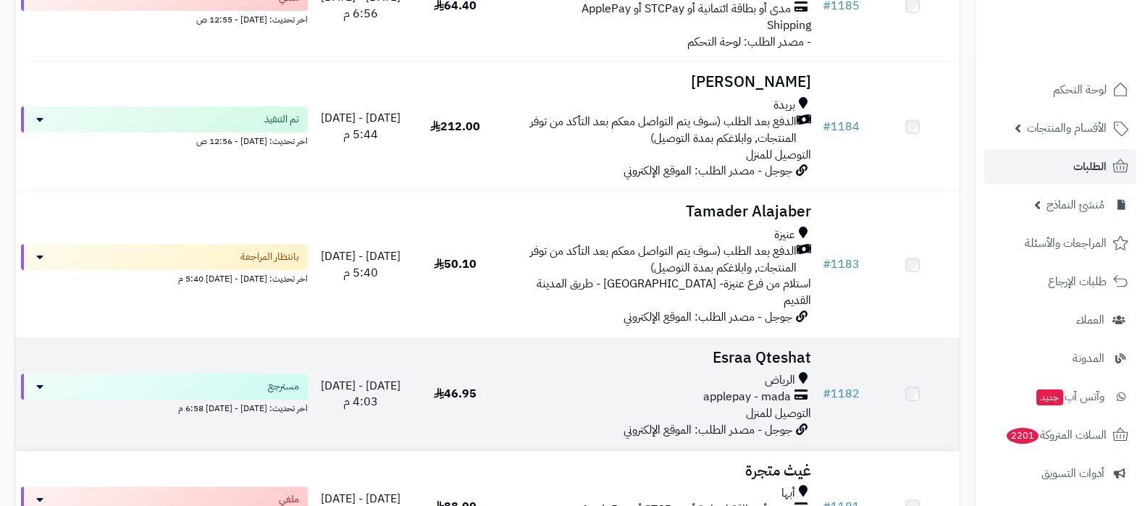
scroll to position [724, 0]
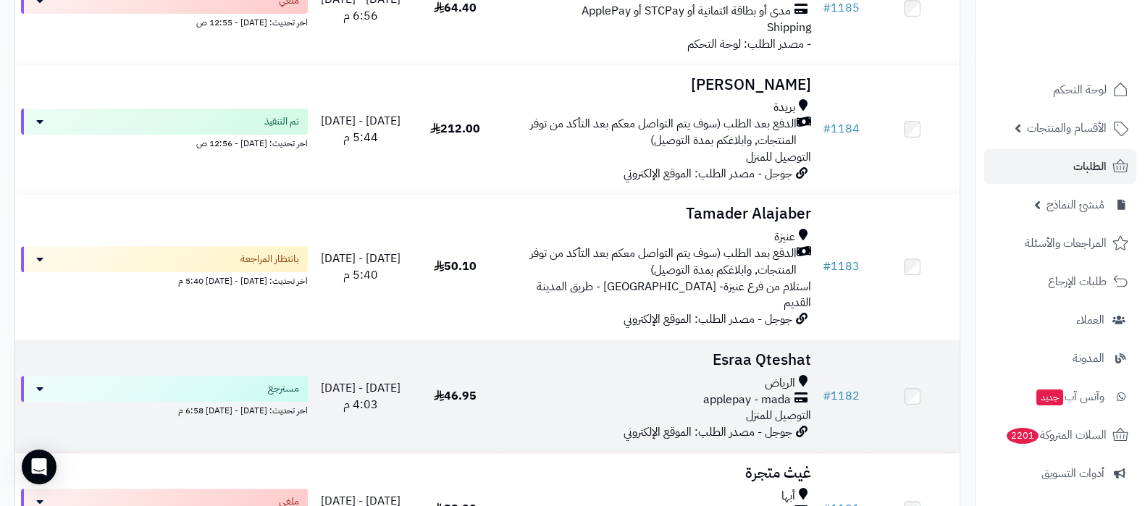
click at [734, 352] on h3 "Esraa Qteshat" at bounding box center [659, 360] width 303 height 17
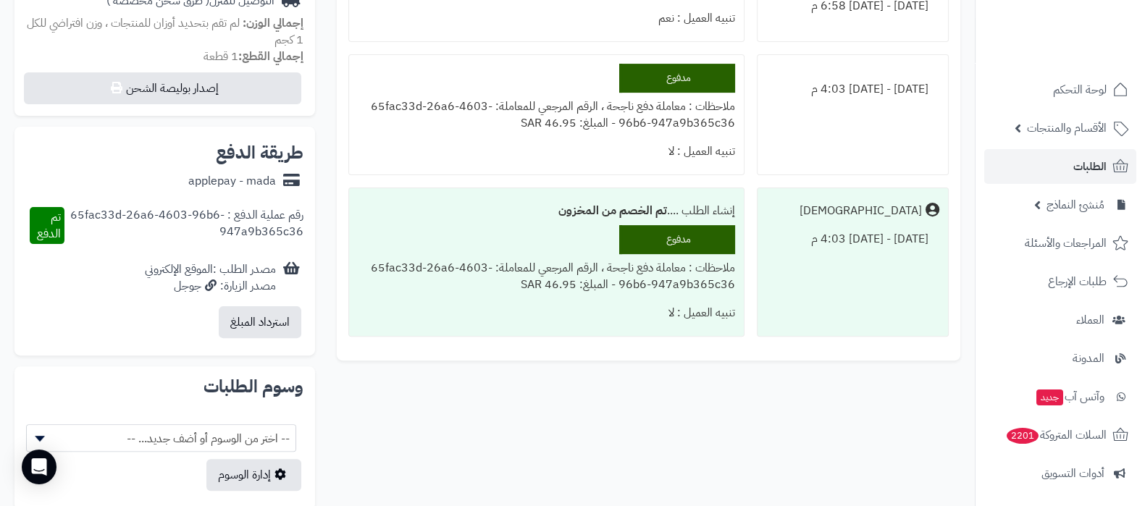
scroll to position [453, 0]
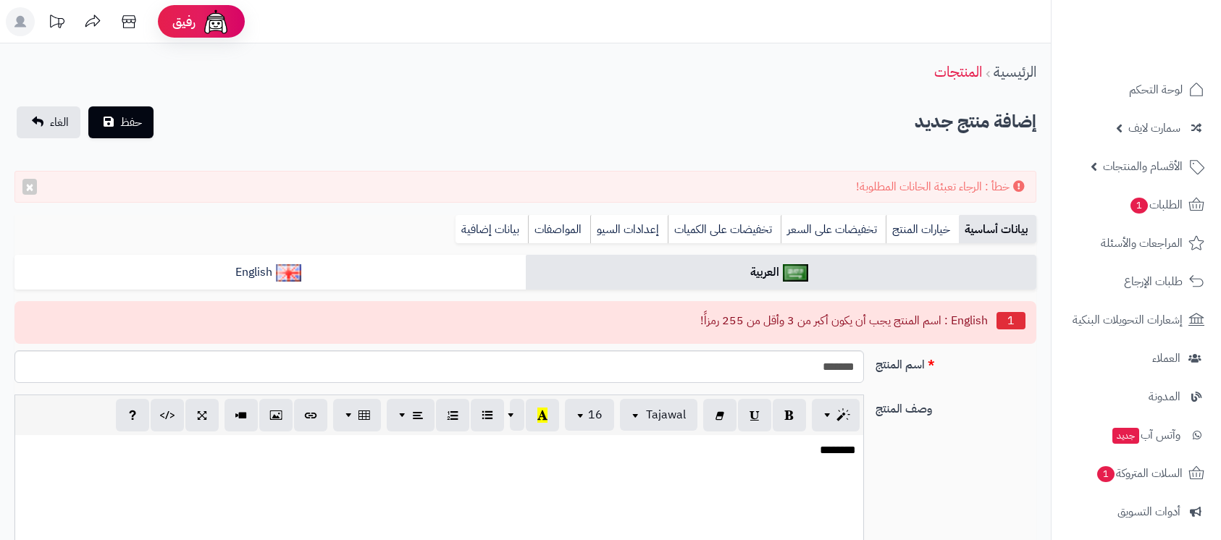
select select
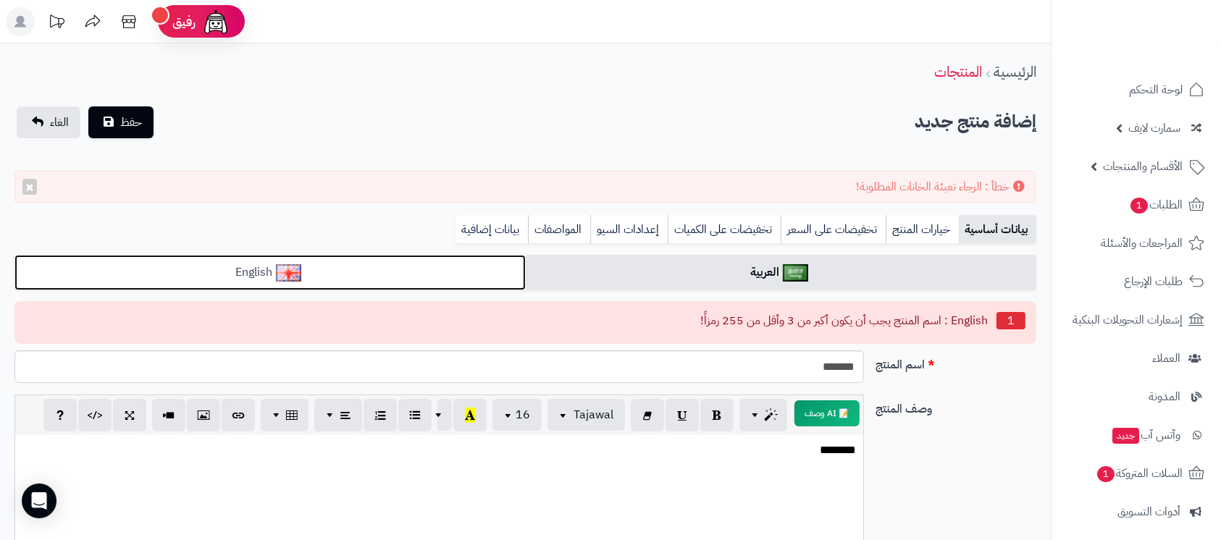
click at [418, 278] on link "English" at bounding box center [269, 272] width 511 height 35
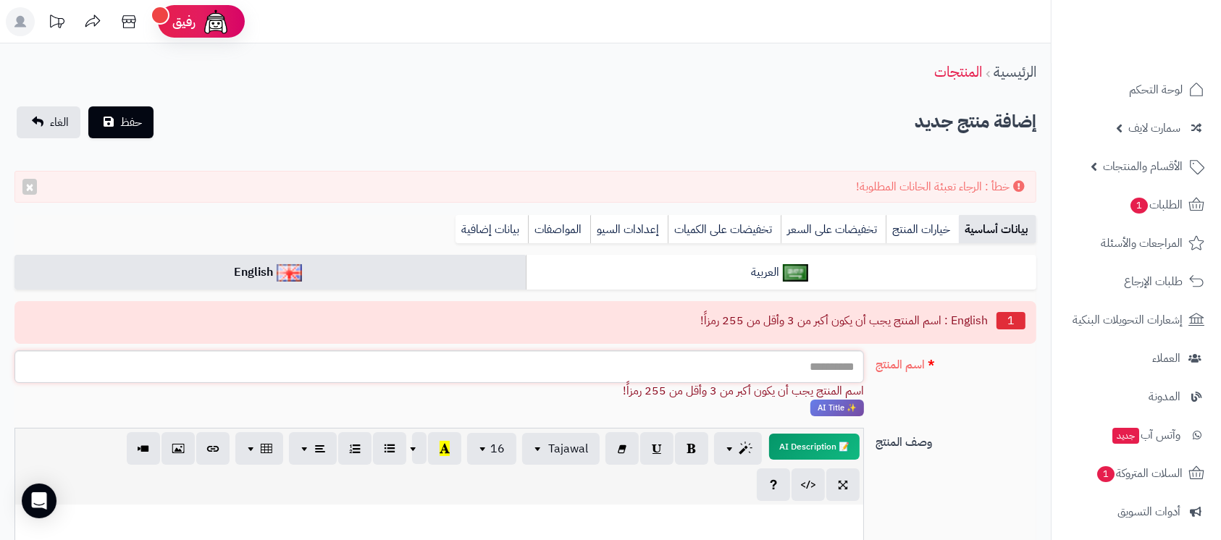
click at [795, 379] on input "اسم المنتج" at bounding box center [439, 367] width 850 height 33
type input "**"
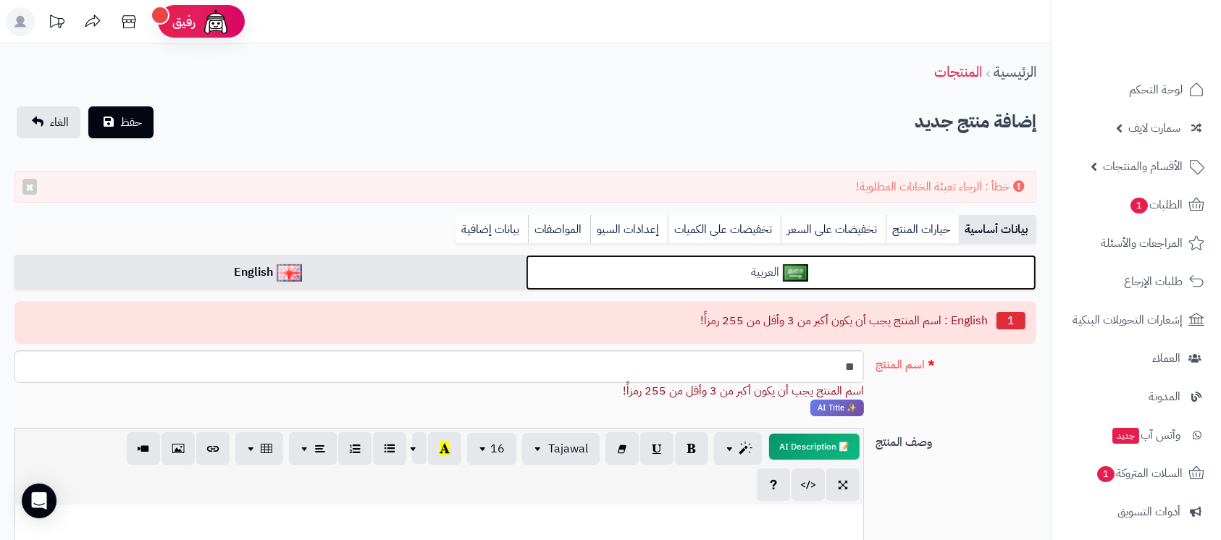
click at [839, 264] on link "العربية" at bounding box center [781, 272] width 511 height 35
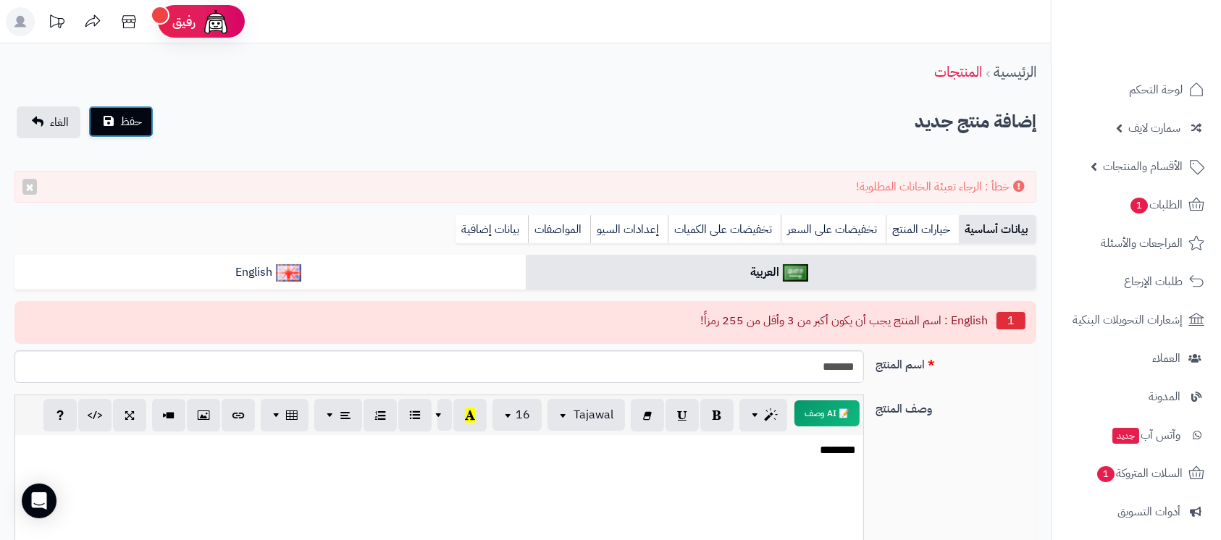
click at [136, 113] on span "حفظ" at bounding box center [131, 121] width 22 height 17
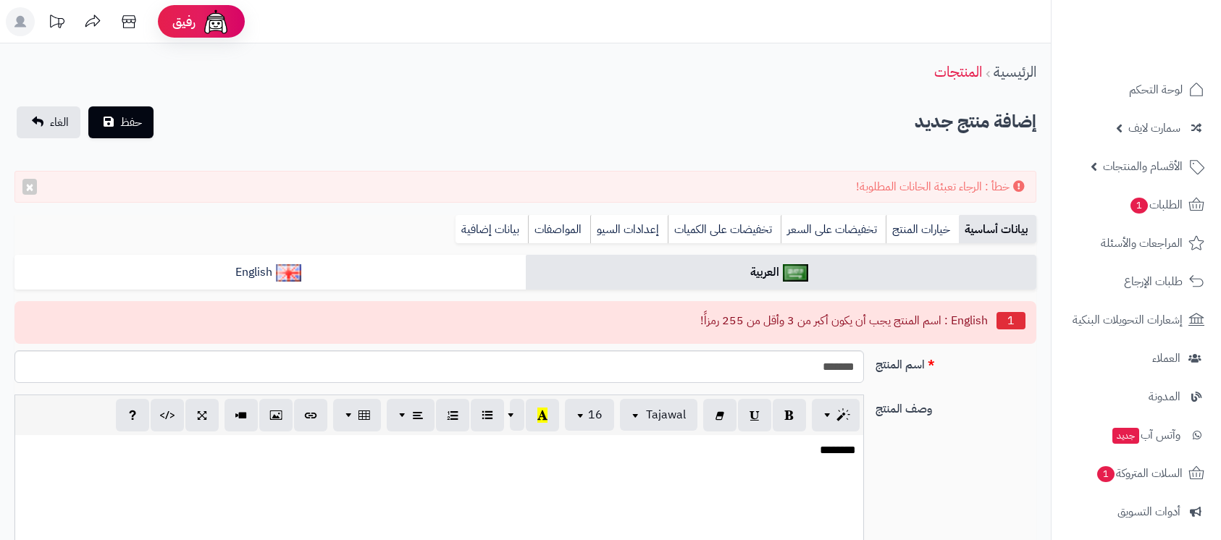
select select
